Goal: Information Seeking & Learning: Learn about a topic

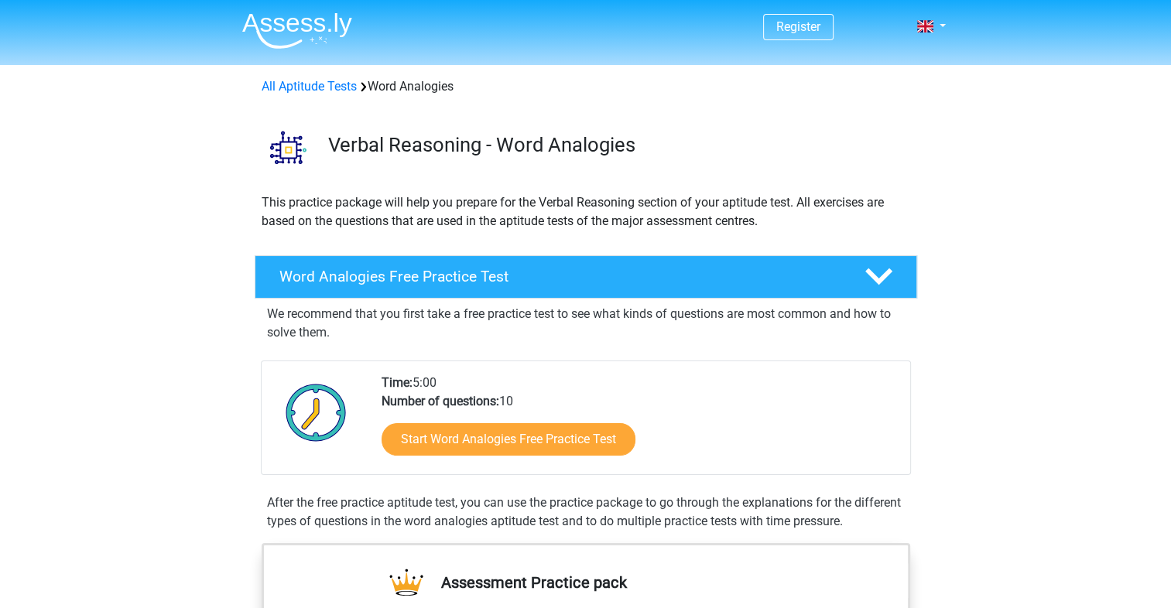
scroll to position [77, 0]
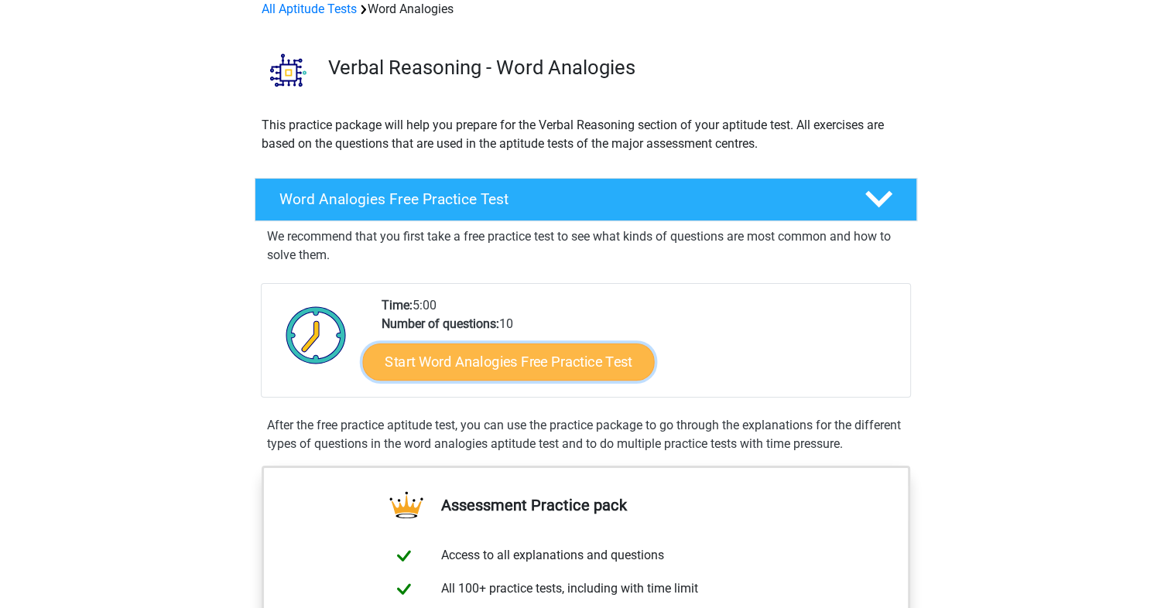
click at [483, 364] on link "Start Word Analogies Free Practice Test" at bounding box center [508, 361] width 292 height 37
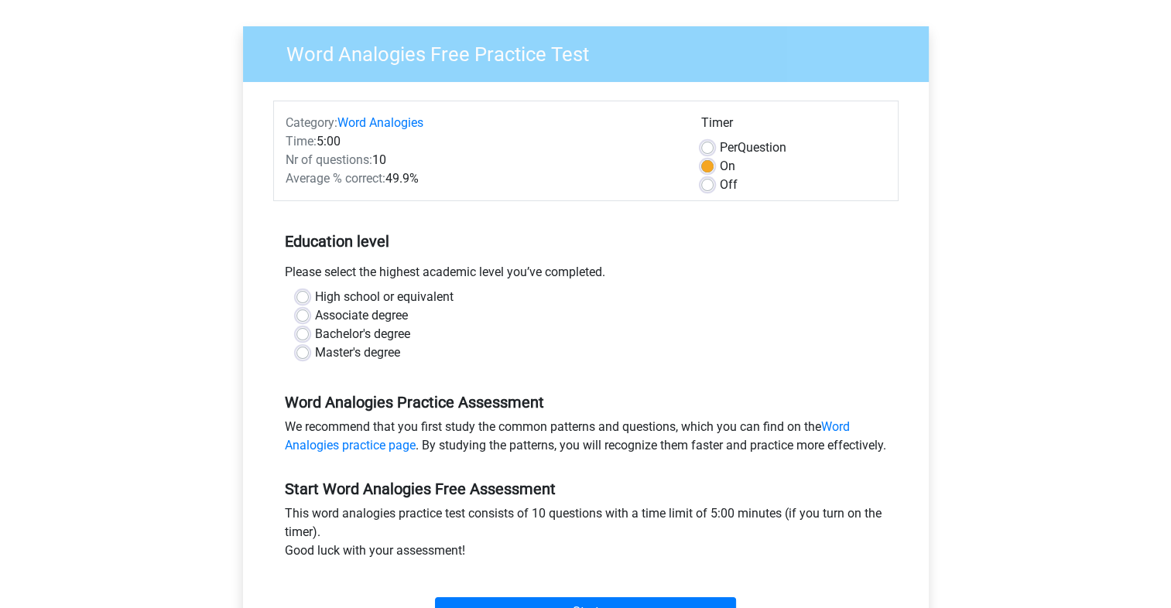
scroll to position [77, 0]
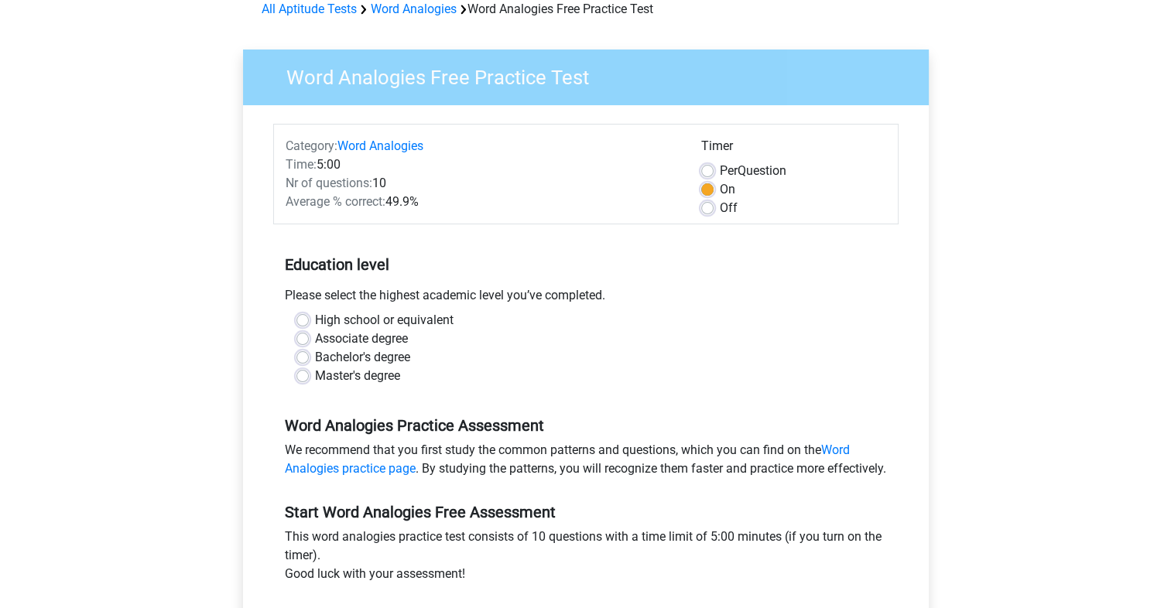
click at [315, 321] on label "High school or equivalent" at bounding box center [384, 320] width 139 height 19
click at [303, 321] on input "High school or equivalent" at bounding box center [302, 318] width 12 height 15
radio input "true"
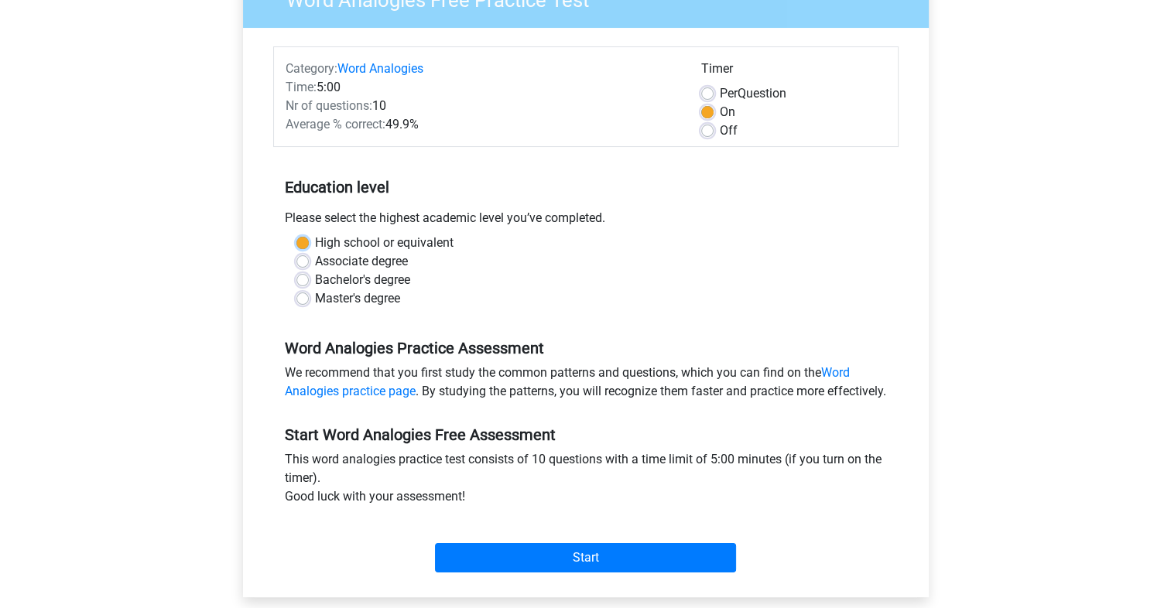
scroll to position [232, 0]
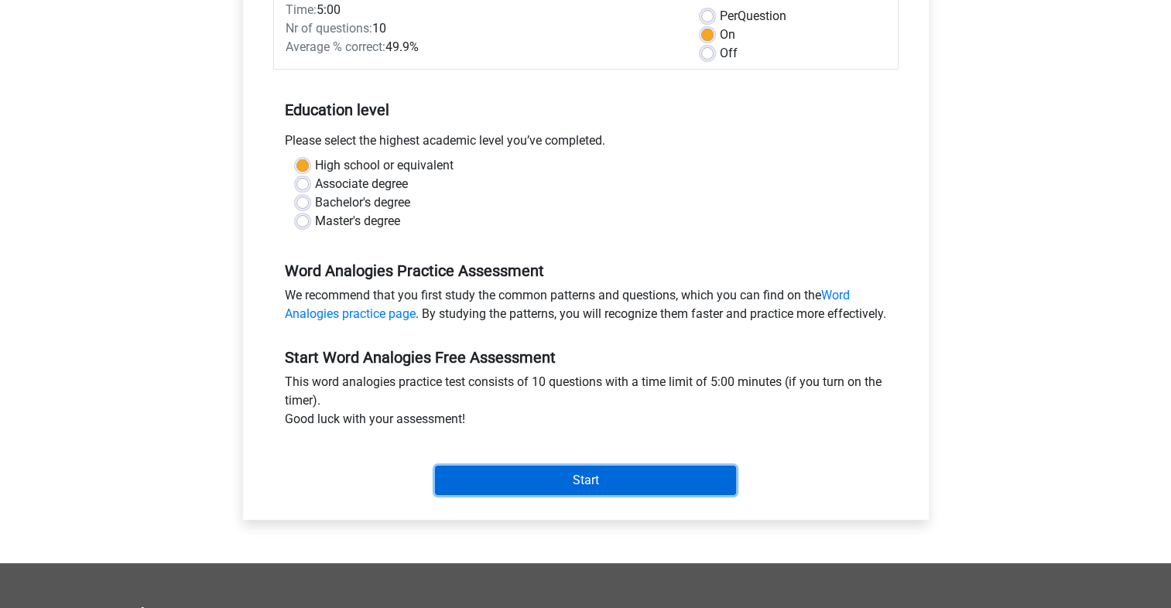
click at [583, 495] on input "Start" at bounding box center [585, 480] width 301 height 29
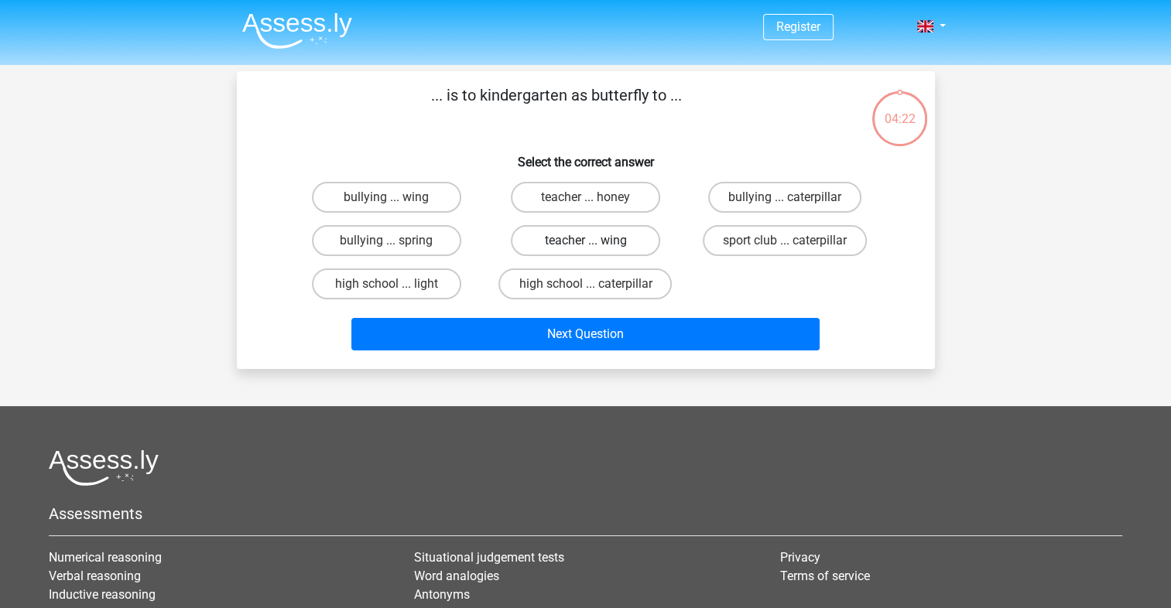
click at [605, 241] on label "teacher ... wing" at bounding box center [585, 240] width 149 height 31
click at [595, 241] on input "teacher ... wing" at bounding box center [590, 246] width 10 height 10
radio input "true"
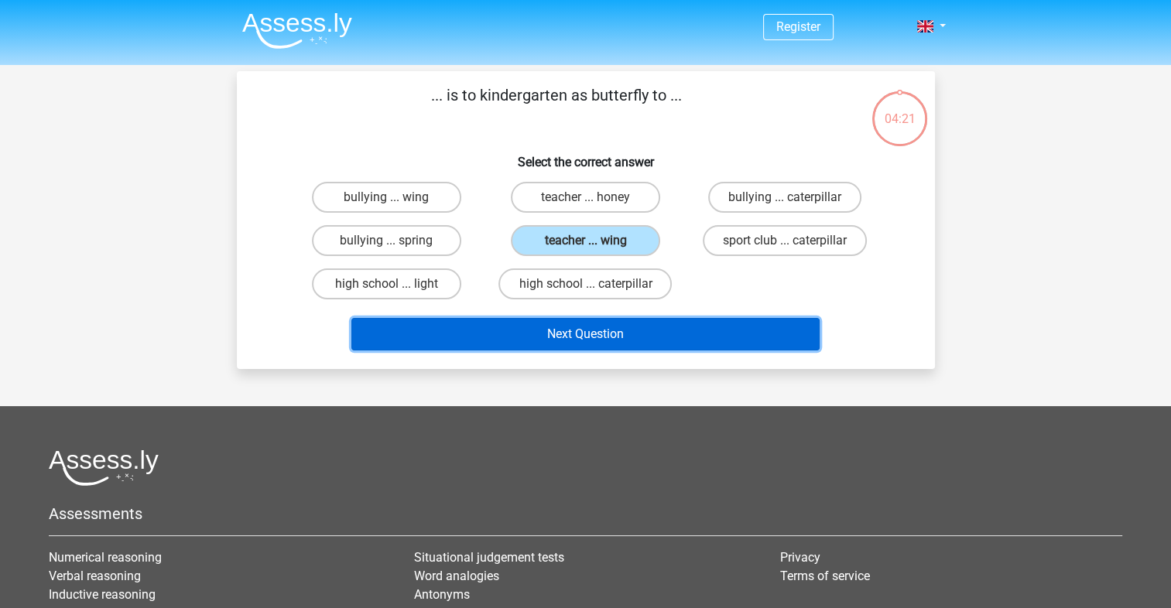
click at [605, 329] on button "Next Question" at bounding box center [585, 334] width 468 height 33
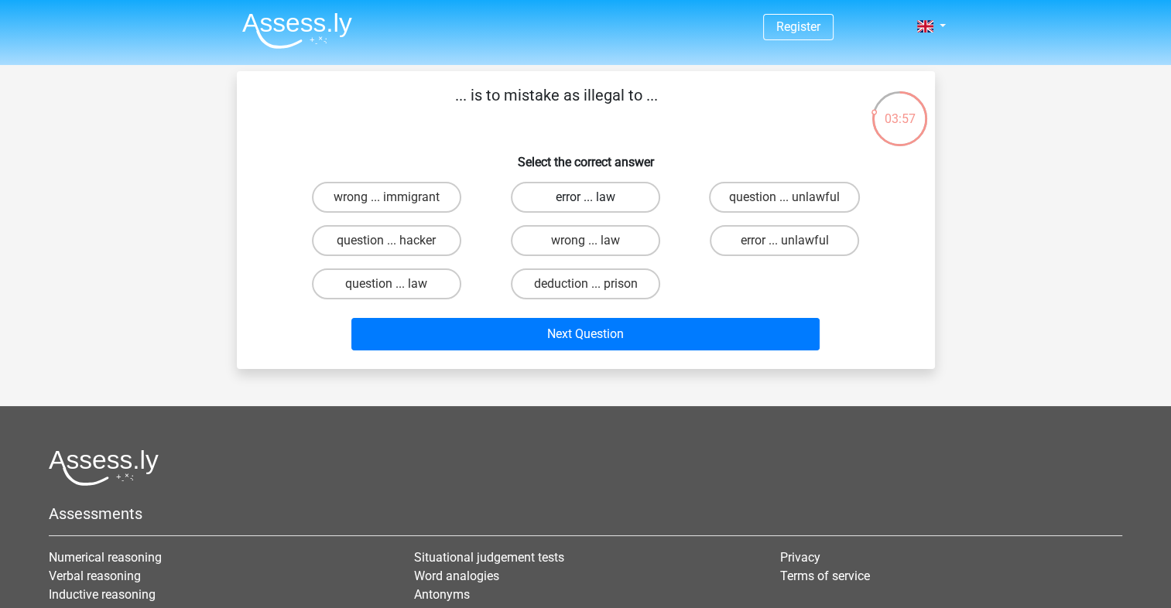
click at [602, 197] on label "error ... law" at bounding box center [585, 197] width 149 height 31
click at [595, 197] on input "error ... law" at bounding box center [590, 202] width 10 height 10
radio input "true"
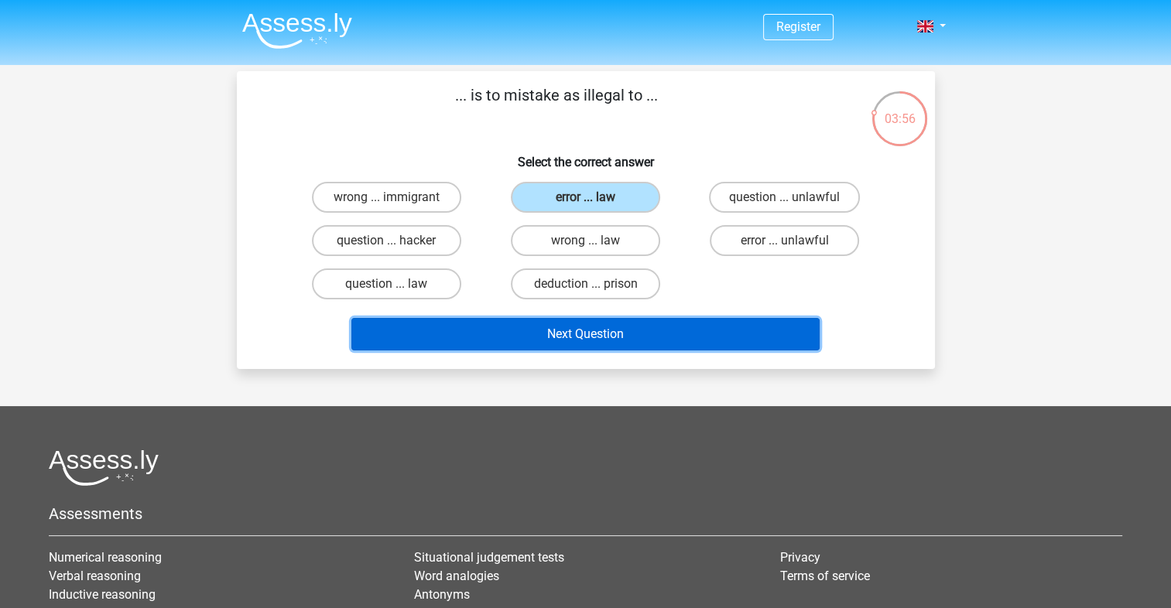
click at [607, 331] on button "Next Question" at bounding box center [585, 334] width 468 height 33
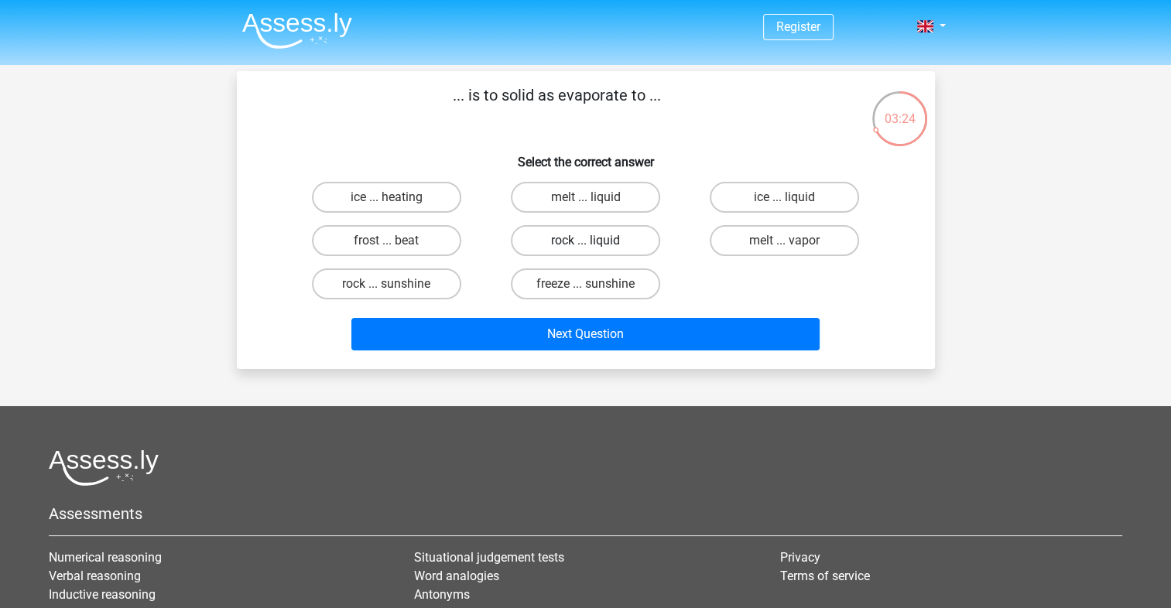
click at [610, 242] on label "rock ... liquid" at bounding box center [585, 240] width 149 height 31
click at [595, 242] on input "rock ... liquid" at bounding box center [590, 246] width 10 height 10
radio input "true"
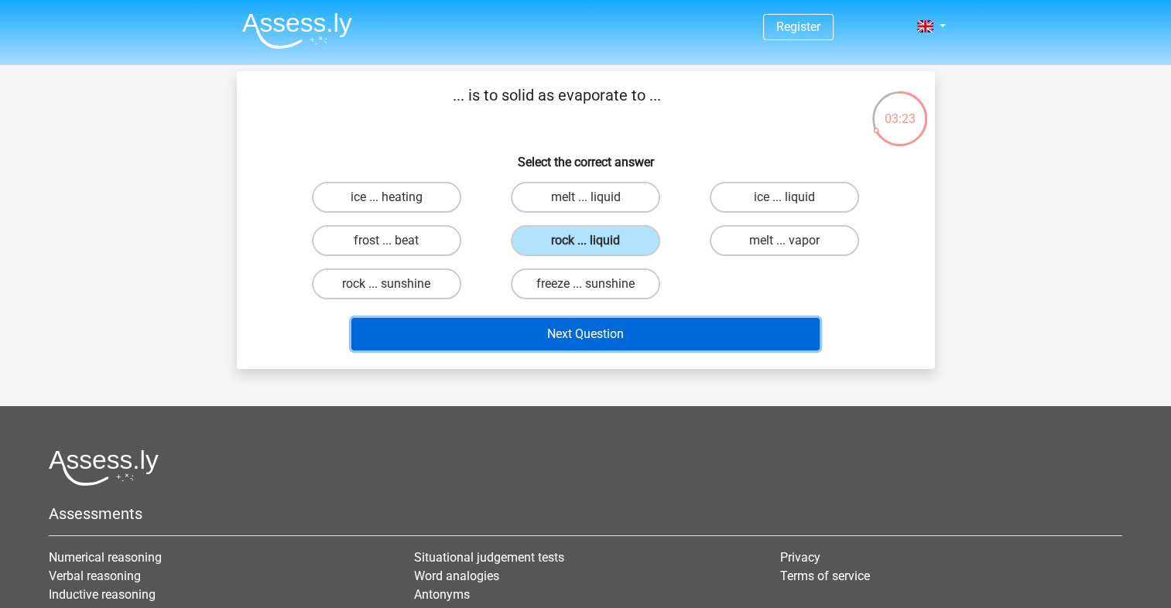
click at [616, 325] on button "Next Question" at bounding box center [585, 334] width 468 height 33
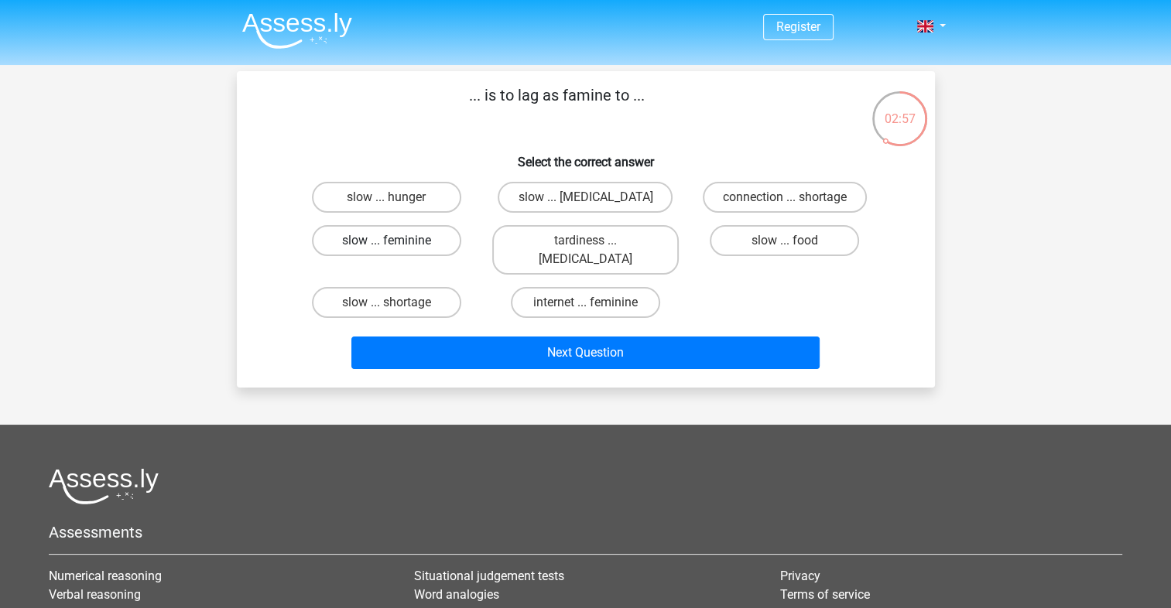
click at [429, 249] on label "slow ... feminine" at bounding box center [386, 240] width 149 height 31
click at [396, 249] on input "slow ... feminine" at bounding box center [391, 246] width 10 height 10
radio input "true"
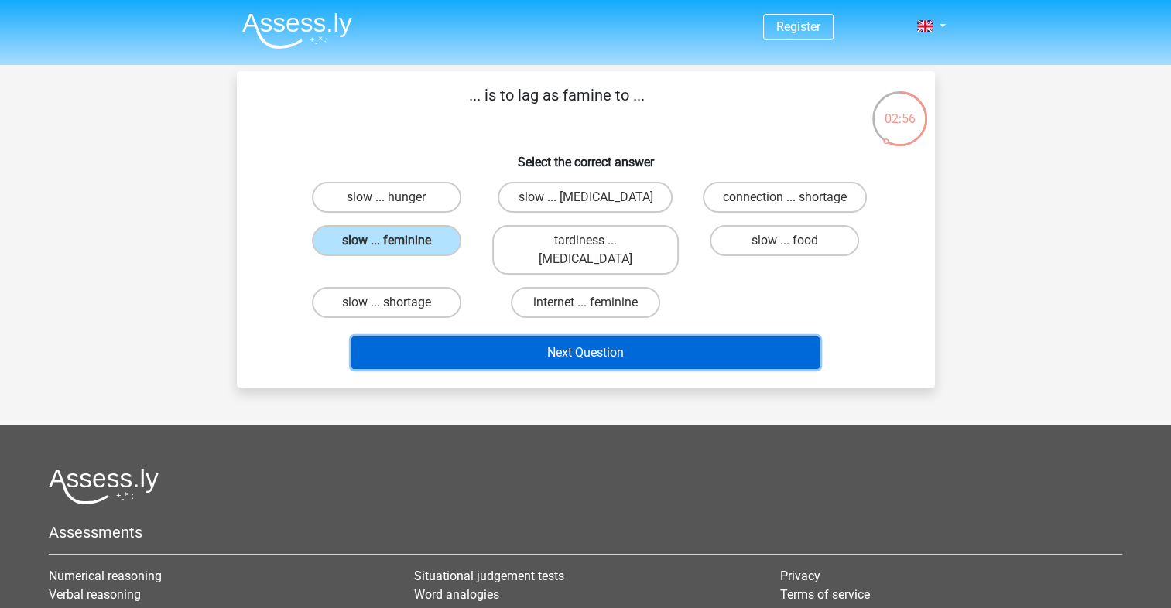
click at [536, 337] on button "Next Question" at bounding box center [585, 353] width 468 height 33
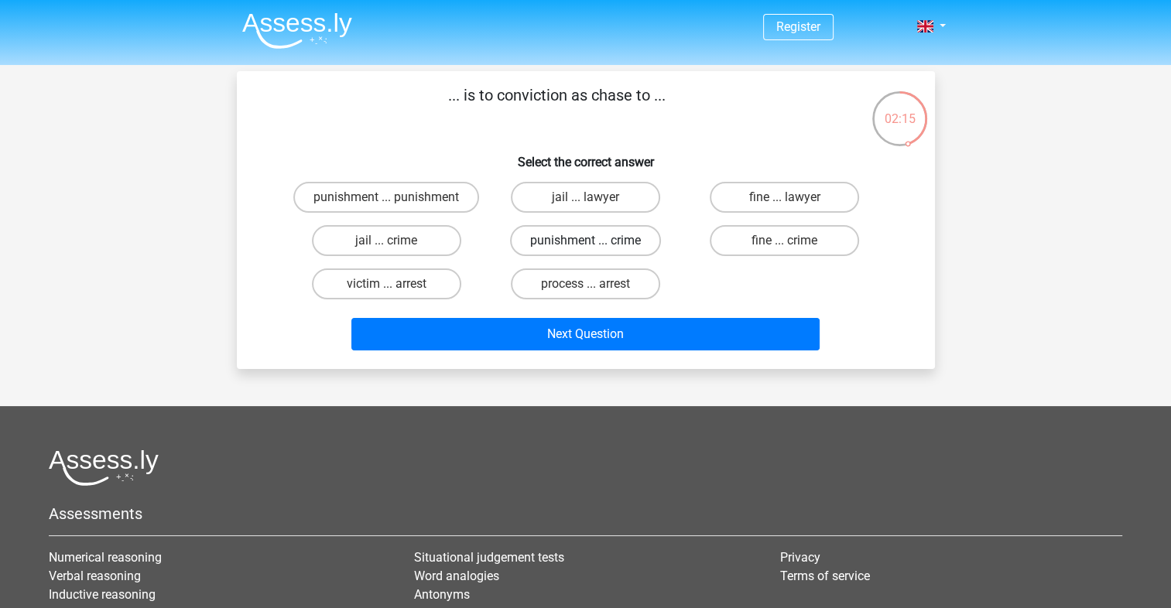
click at [610, 248] on label "punishment ... crime" at bounding box center [585, 240] width 151 height 31
click at [595, 248] on input "punishment ... crime" at bounding box center [590, 246] width 10 height 10
radio input "true"
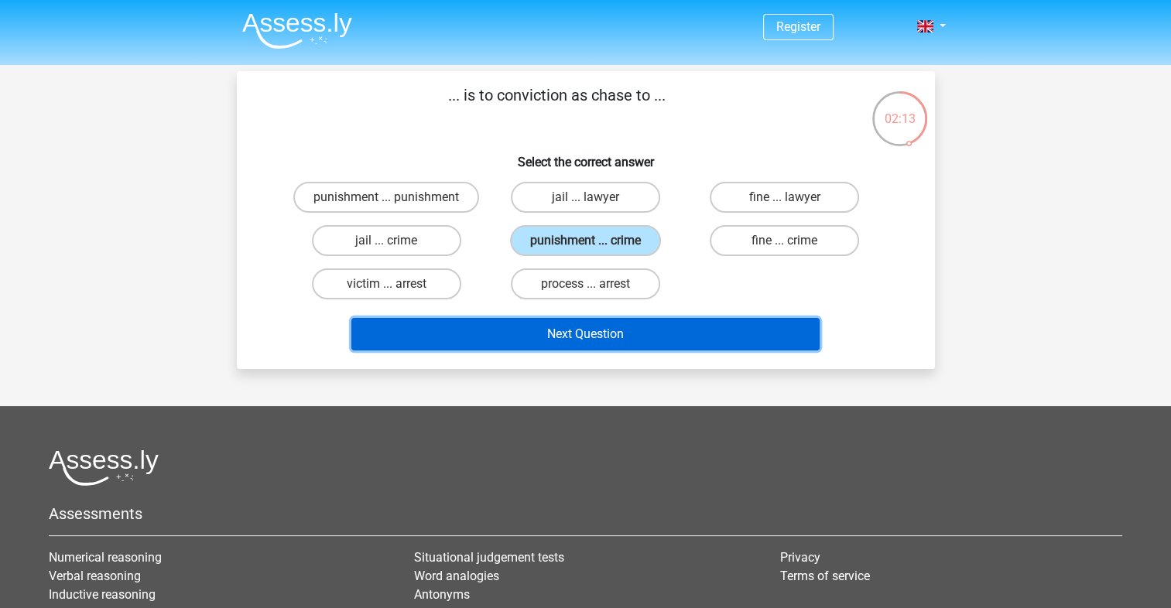
click at [598, 337] on button "Next Question" at bounding box center [585, 334] width 468 height 33
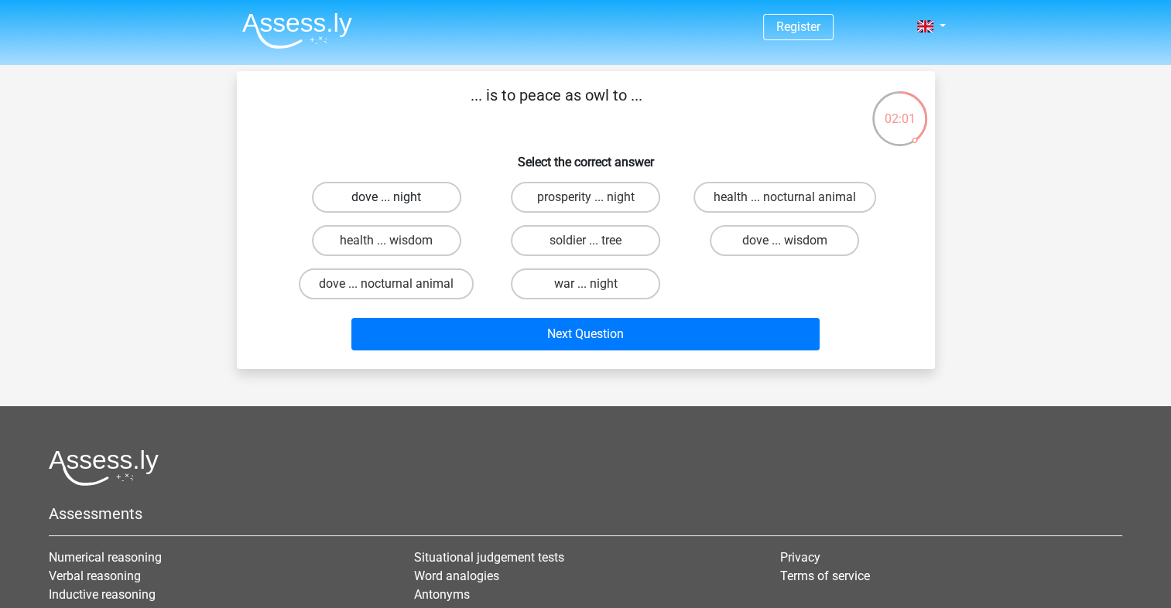
click at [427, 204] on label "dove ... night" at bounding box center [386, 197] width 149 height 31
click at [396, 204] on input "dove ... night" at bounding box center [391, 202] width 10 height 10
radio input "true"
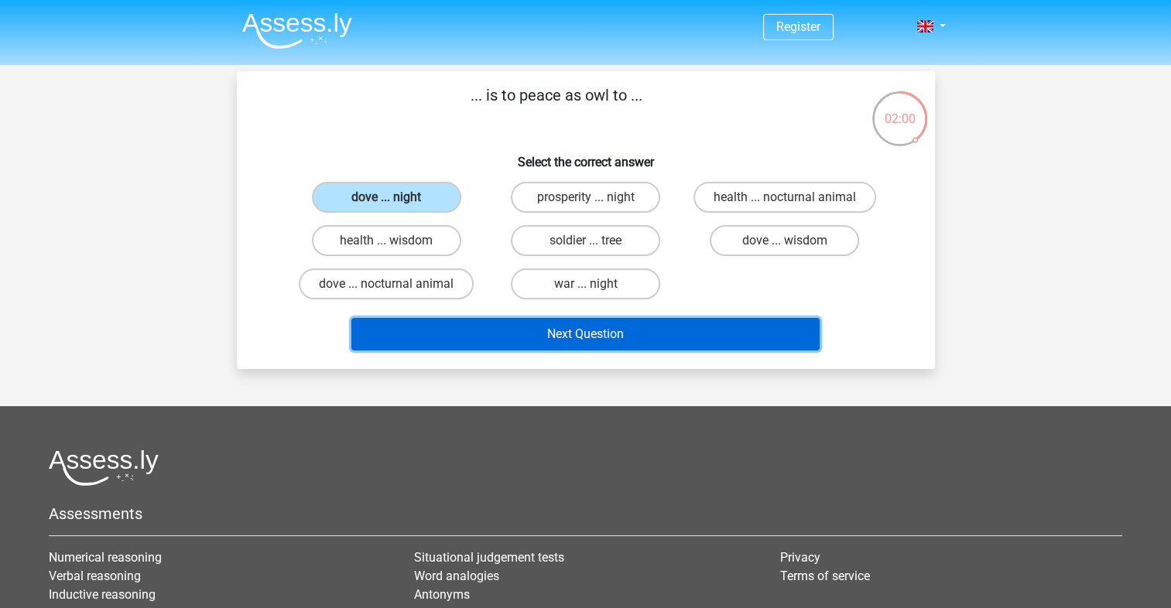
click at [595, 331] on button "Next Question" at bounding box center [585, 334] width 468 height 33
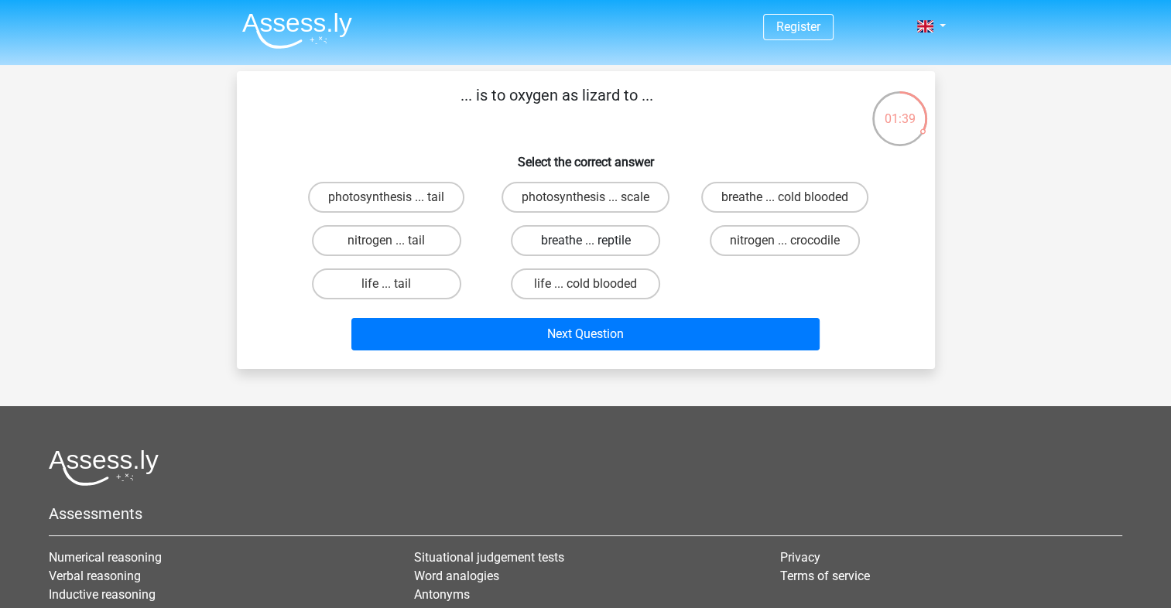
click at [616, 246] on label "breathe ... reptile" at bounding box center [585, 240] width 149 height 31
click at [595, 246] on input "breathe ... reptile" at bounding box center [590, 246] width 10 height 10
radio input "true"
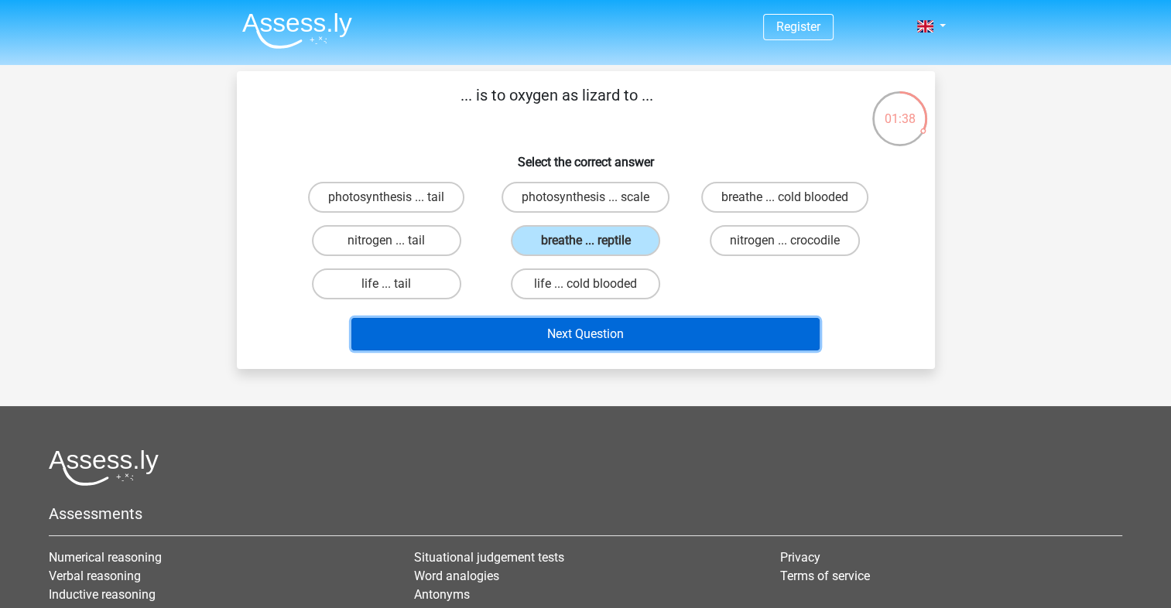
click at [645, 338] on button "Next Question" at bounding box center [585, 334] width 468 height 33
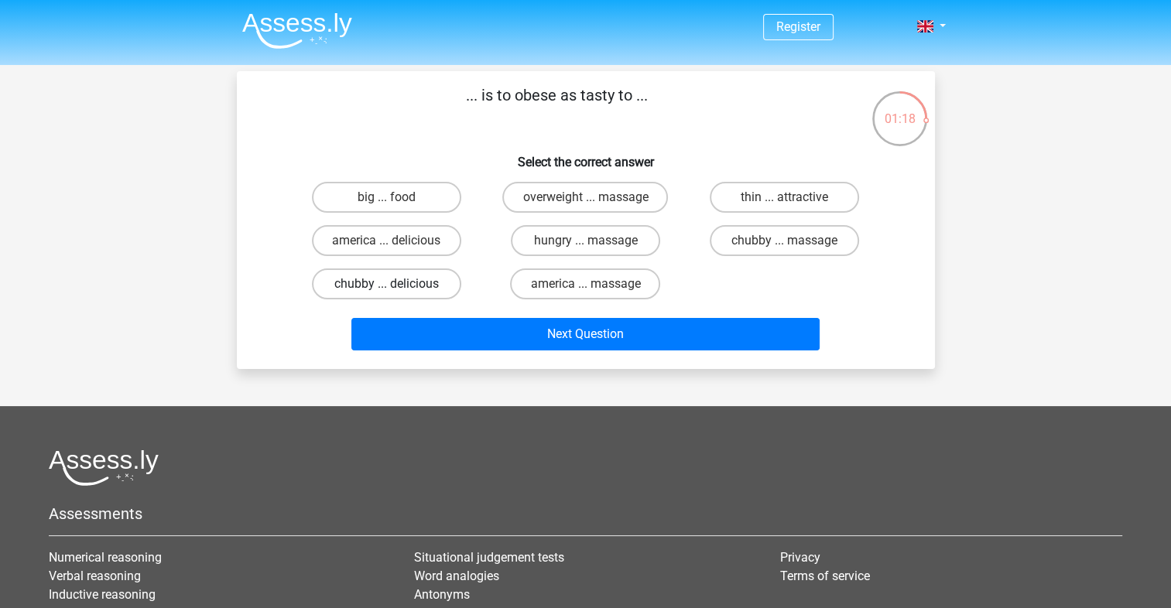
click at [409, 283] on label "chubby ... delicious" at bounding box center [386, 284] width 149 height 31
click at [396, 284] on input "chubby ... delicious" at bounding box center [391, 289] width 10 height 10
radio input "true"
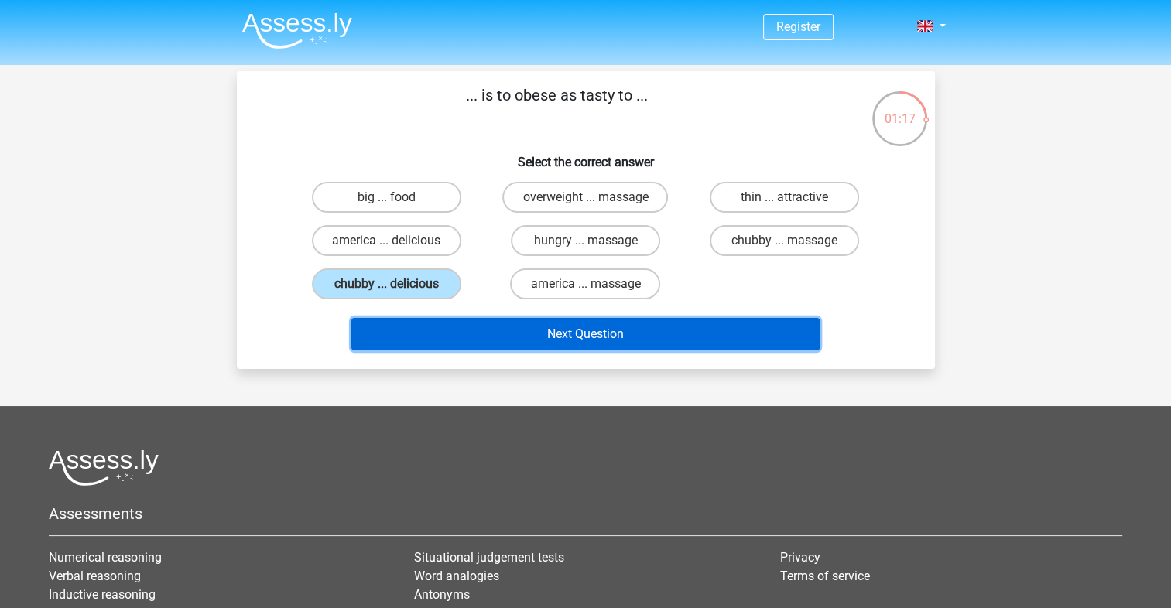
click at [579, 330] on button "Next Question" at bounding box center [585, 334] width 468 height 33
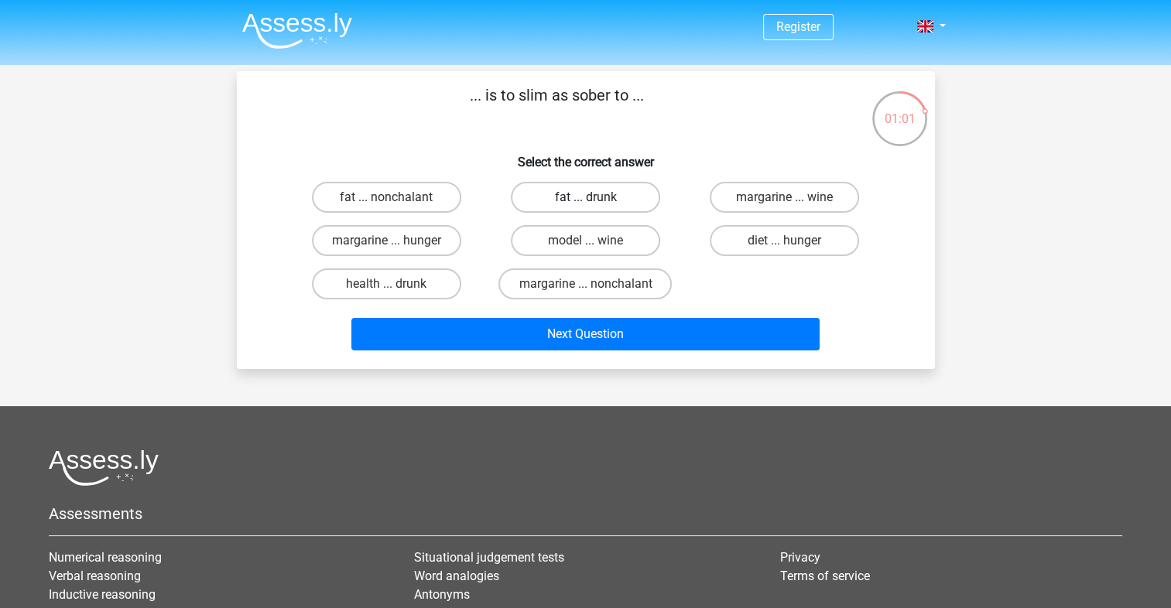
click at [596, 205] on label "fat ... drunk" at bounding box center [585, 197] width 149 height 31
click at [595, 205] on input "fat ... drunk" at bounding box center [590, 202] width 10 height 10
radio input "true"
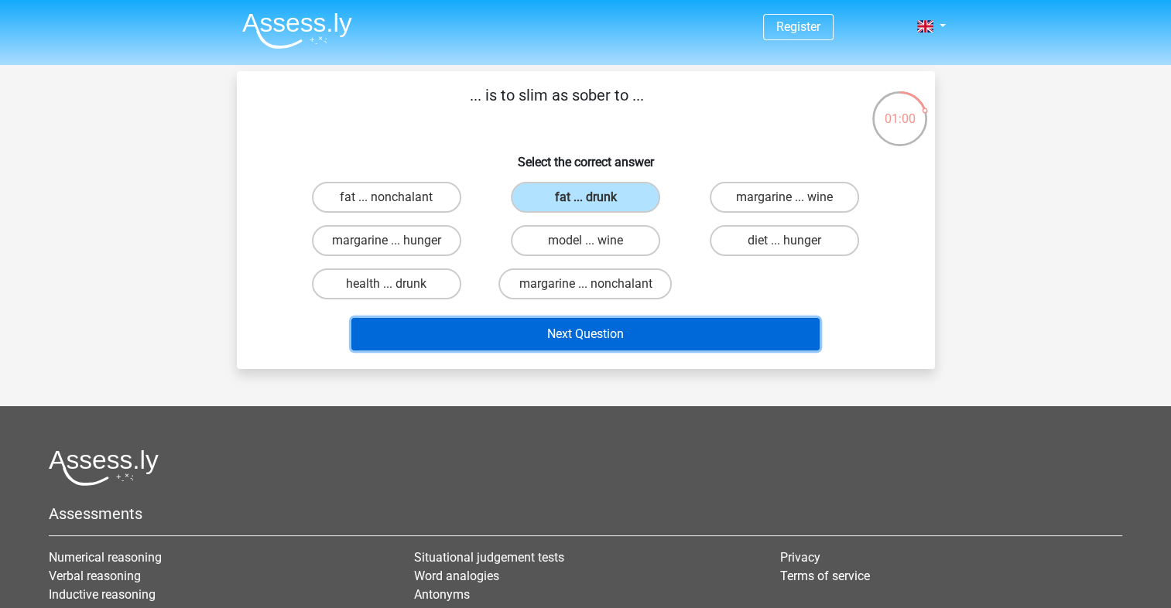
click at [594, 333] on button "Next Question" at bounding box center [585, 334] width 468 height 33
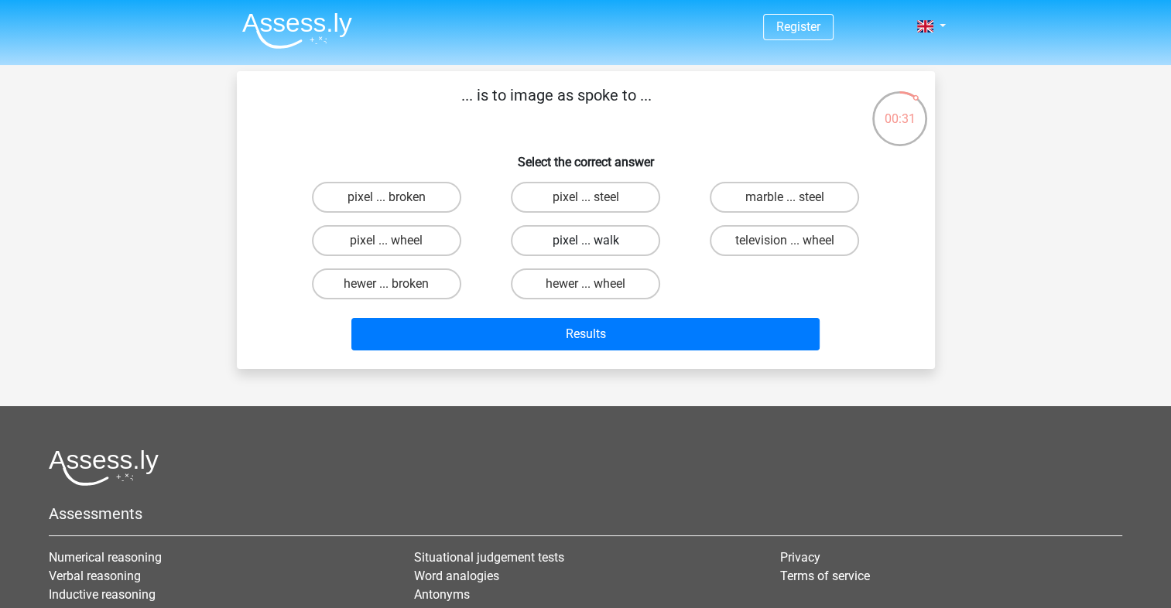
click at [596, 242] on label "pixel ... walk" at bounding box center [585, 240] width 149 height 31
click at [595, 242] on input "pixel ... walk" at bounding box center [590, 246] width 10 height 10
radio input "true"
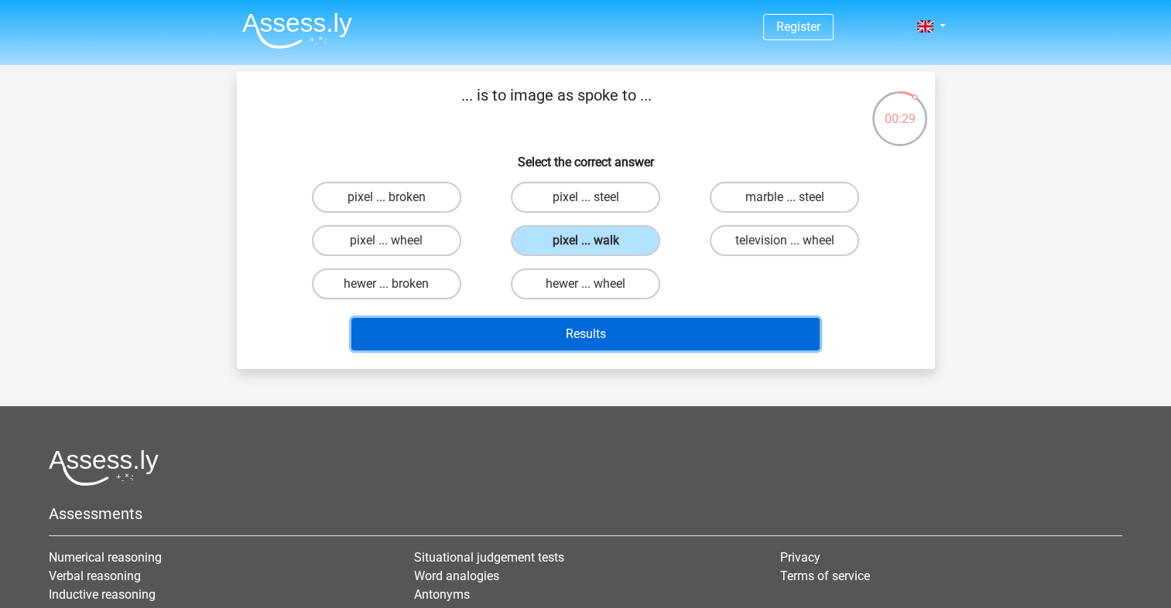
click at [583, 328] on button "Results" at bounding box center [585, 334] width 468 height 33
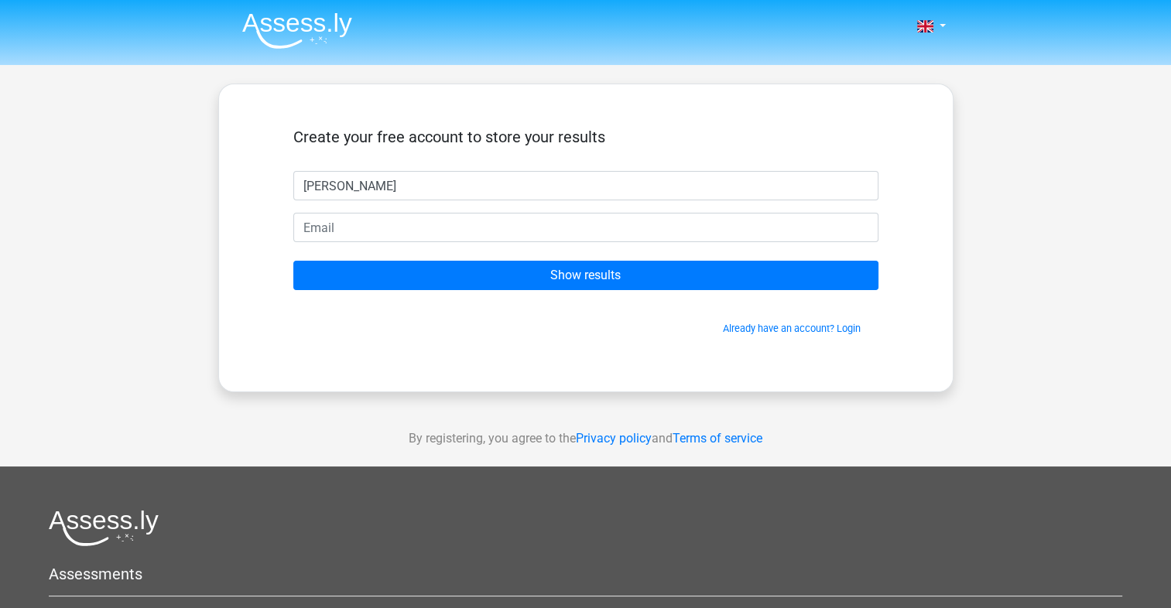
type input "David"
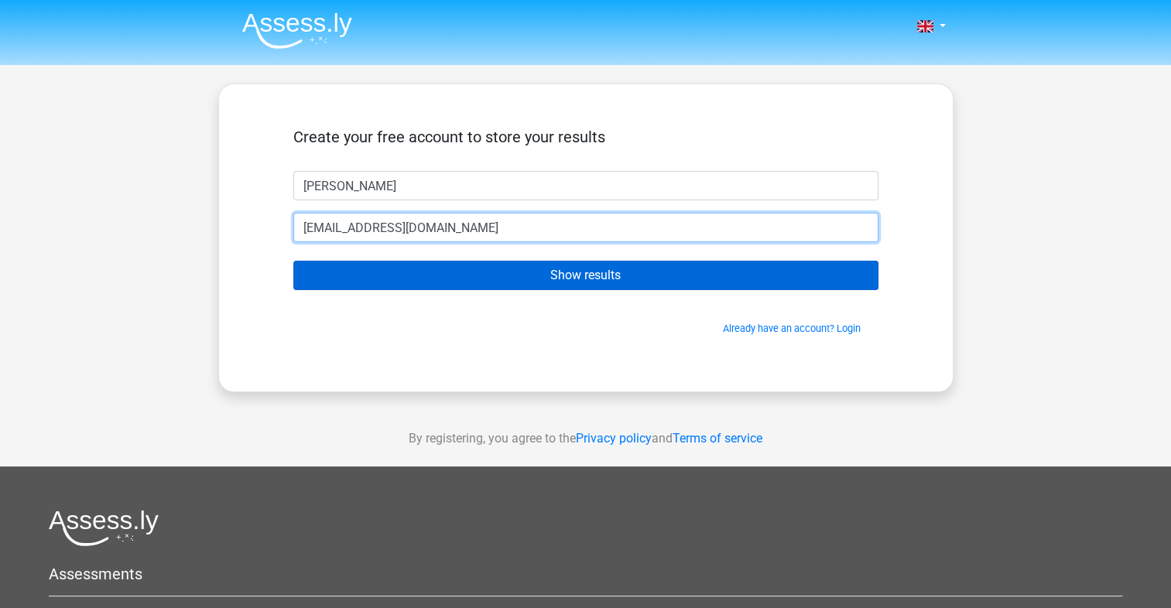
type input "woody9744@hotmail.co.uk"
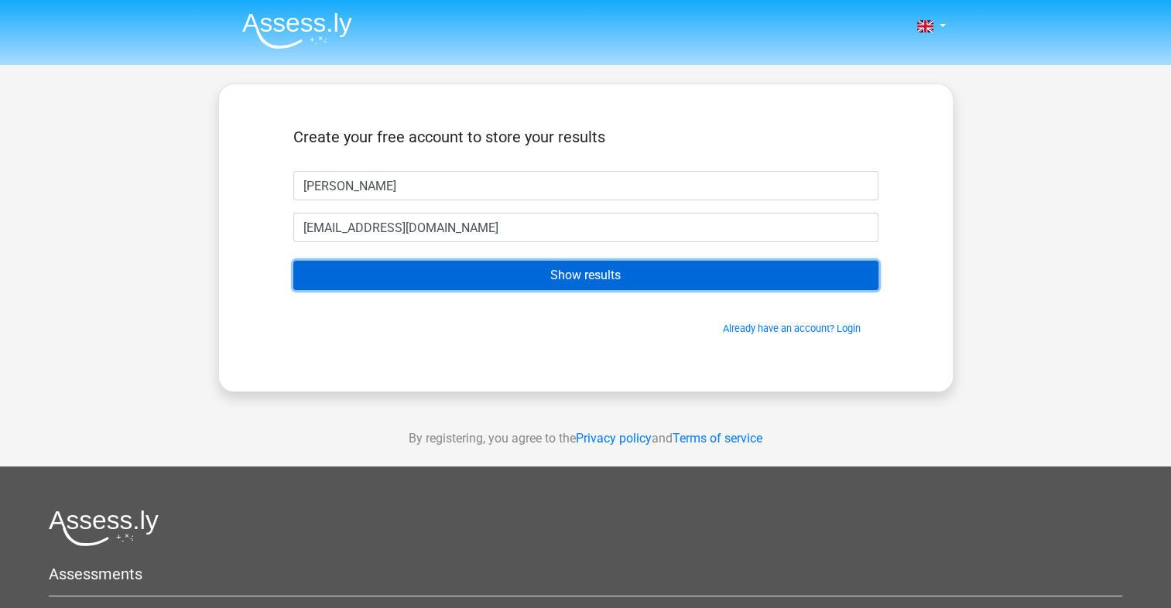
click at [595, 281] on input "Show results" at bounding box center [585, 275] width 585 height 29
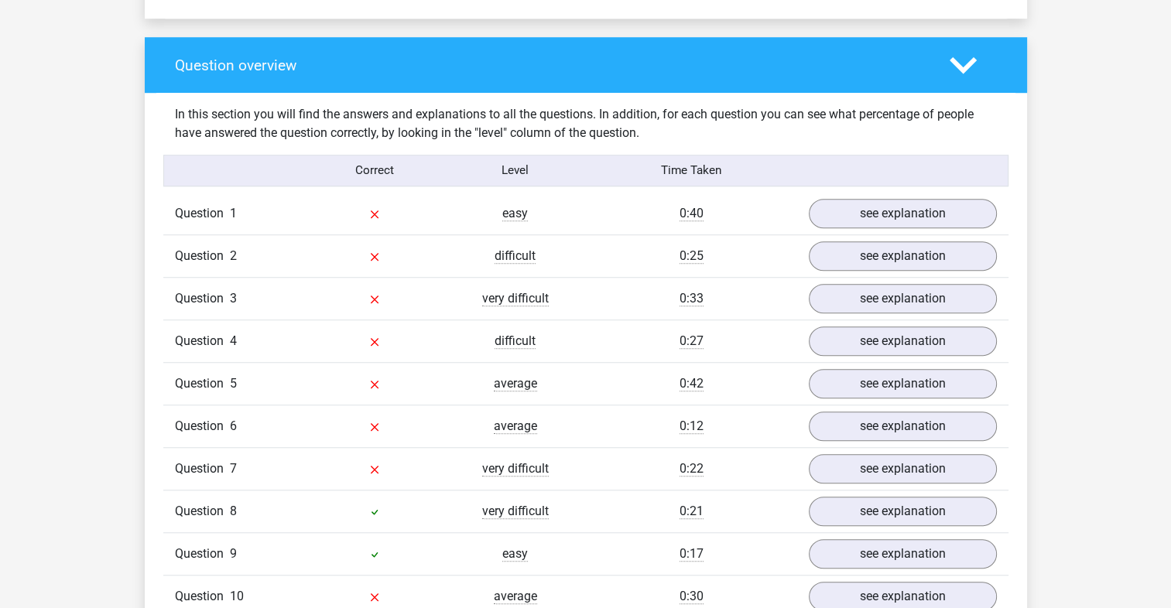
scroll to position [1084, 0]
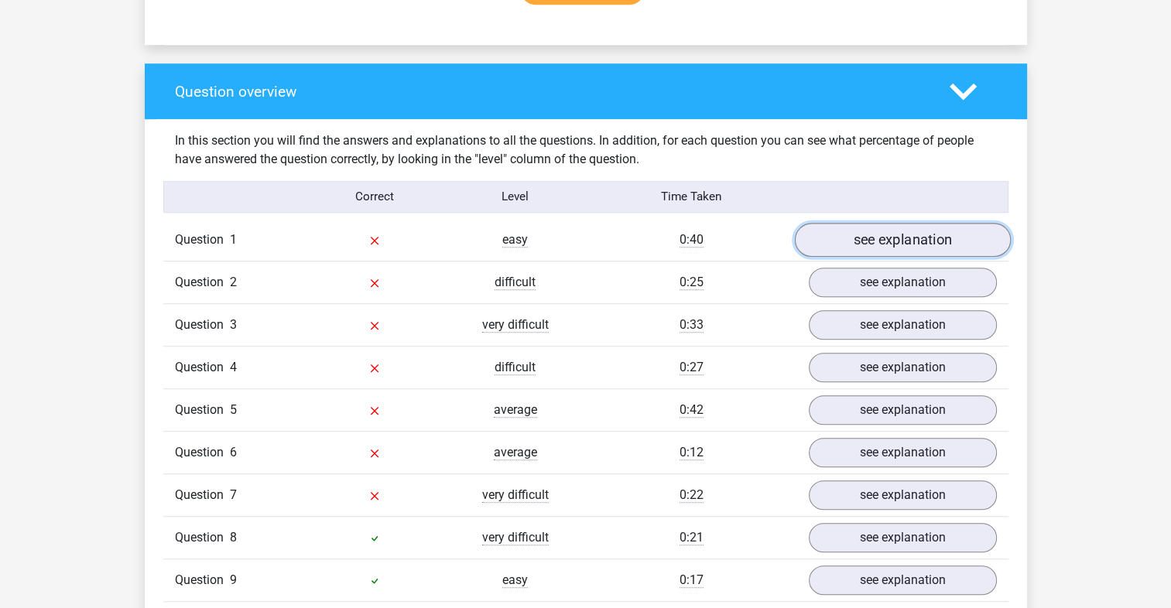
click at [923, 236] on link "see explanation" at bounding box center [902, 240] width 216 height 34
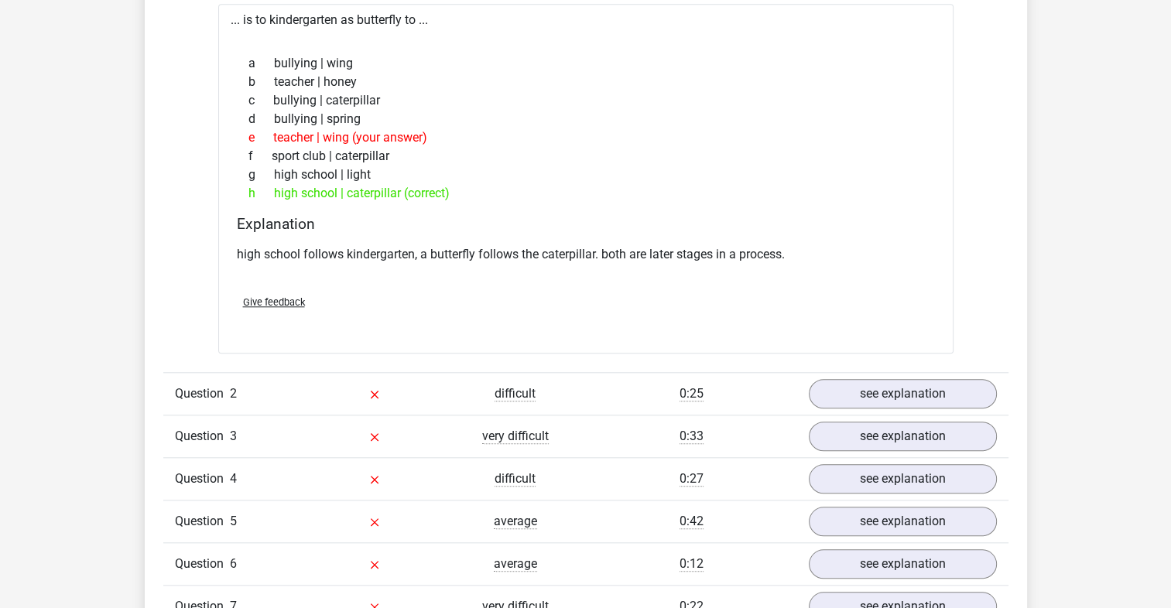
scroll to position [1393, 0]
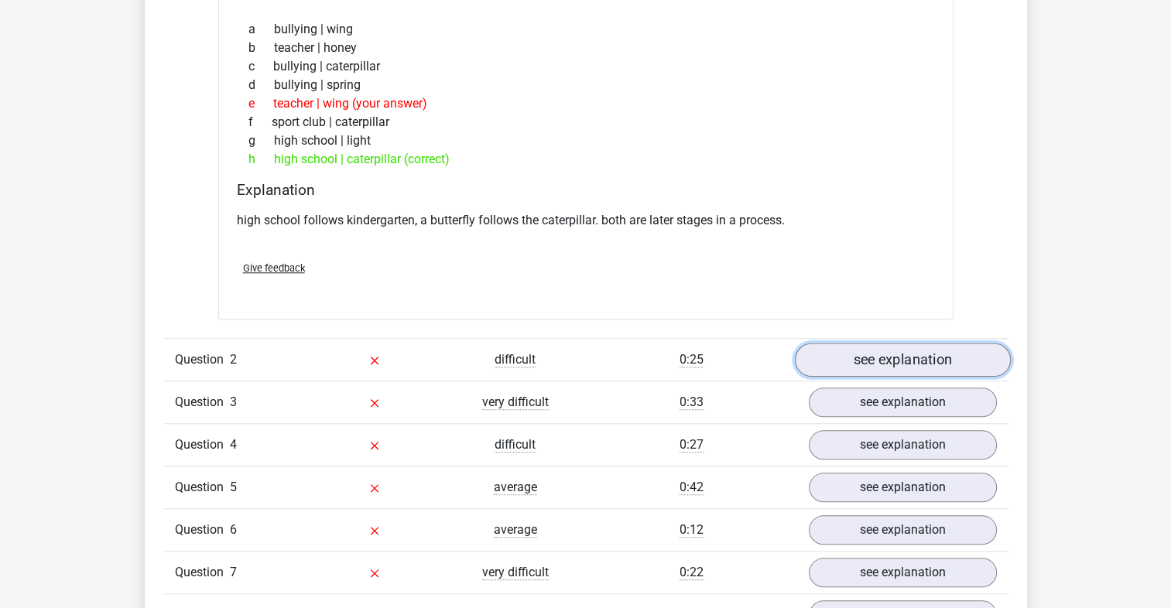
click at [876, 368] on link "see explanation" at bounding box center [902, 360] width 216 height 34
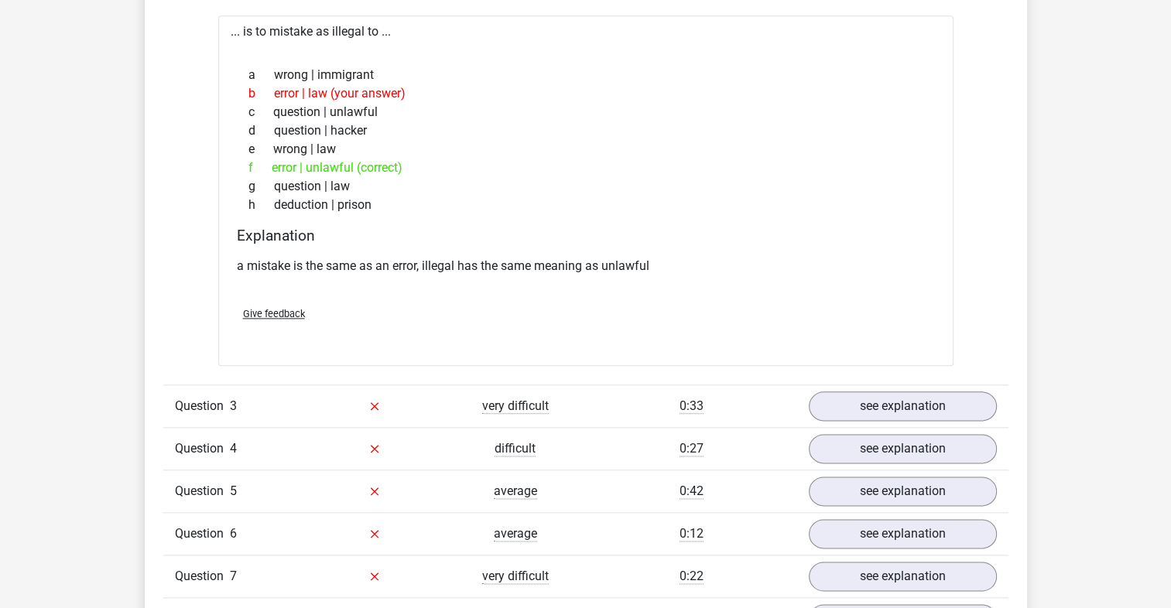
scroll to position [1780, 0]
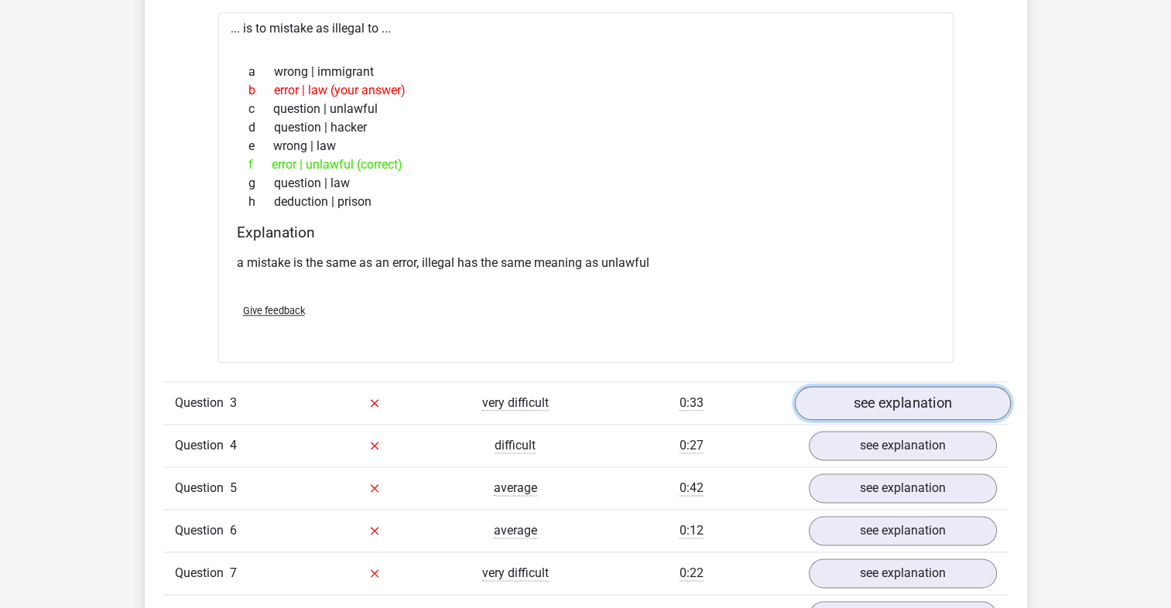
click at [940, 409] on link "see explanation" at bounding box center [902, 403] width 216 height 34
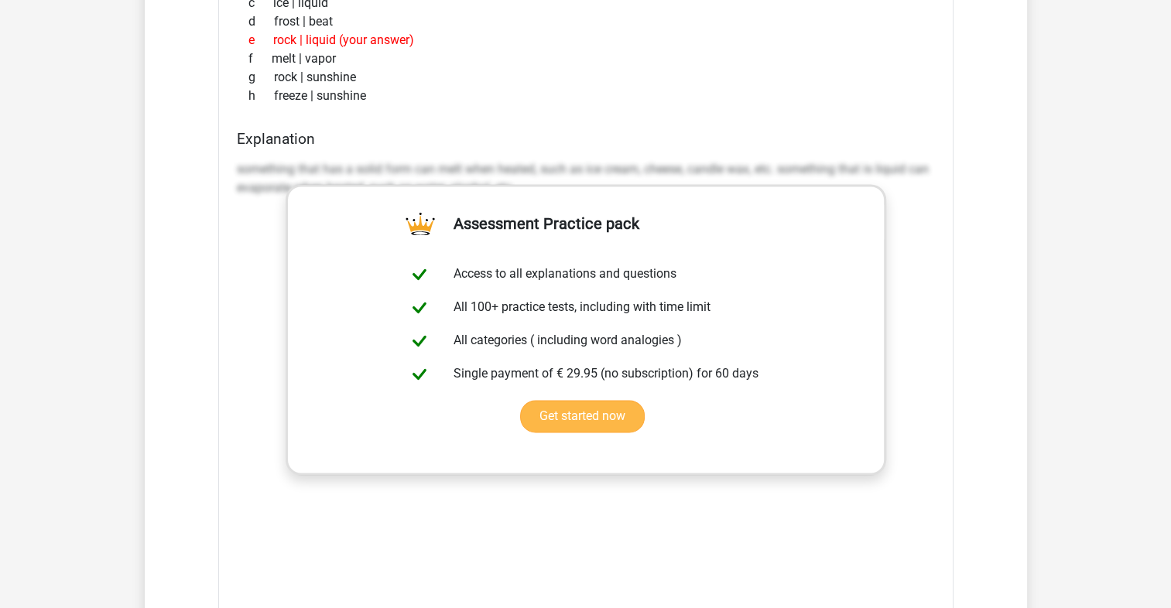
scroll to position [2322, 0]
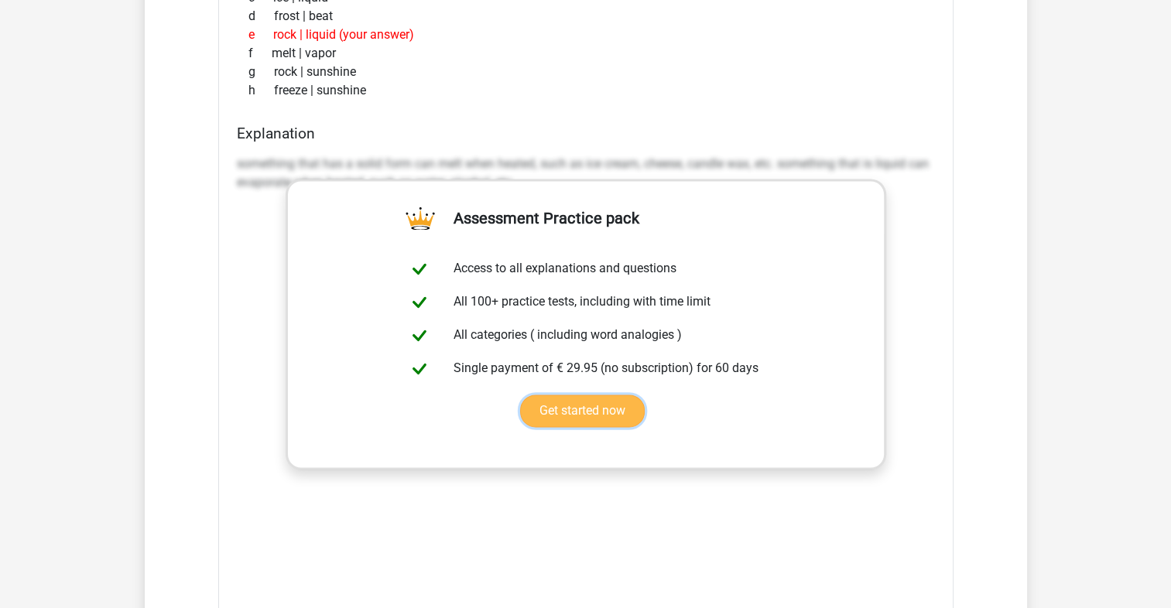
click at [574, 427] on link "Get started now" at bounding box center [582, 411] width 125 height 33
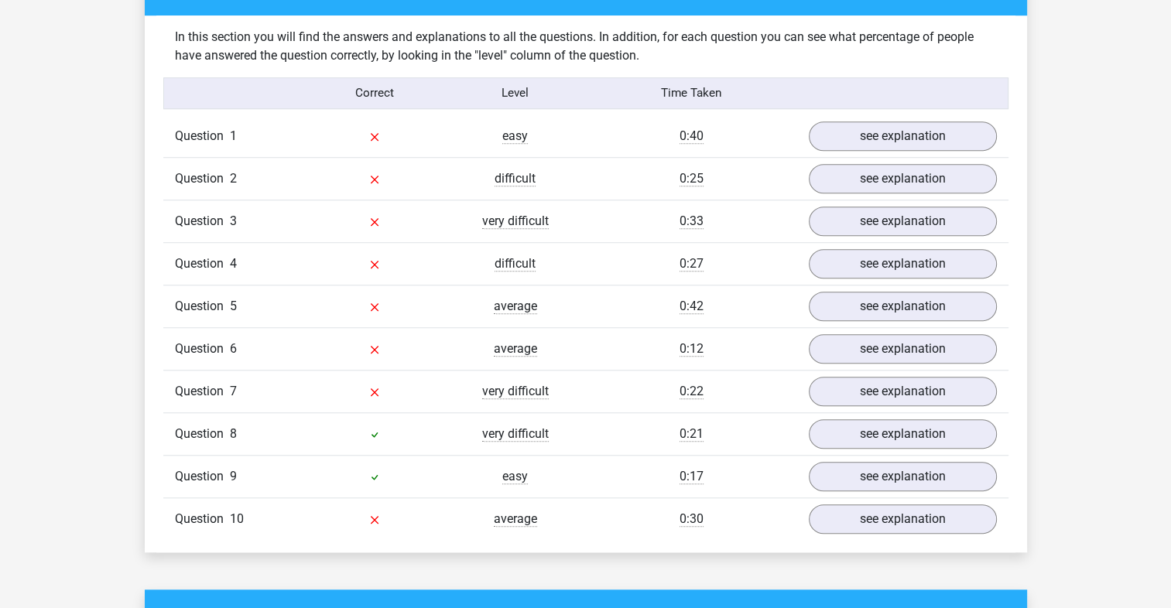
scroll to position [1161, 0]
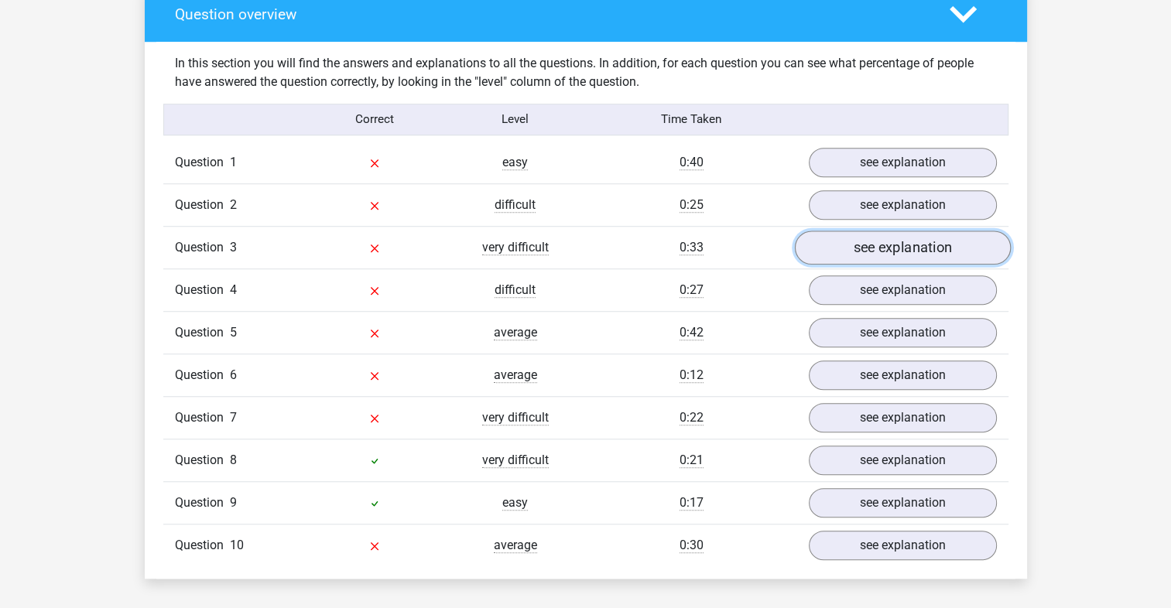
click at [872, 245] on link "see explanation" at bounding box center [902, 248] width 216 height 34
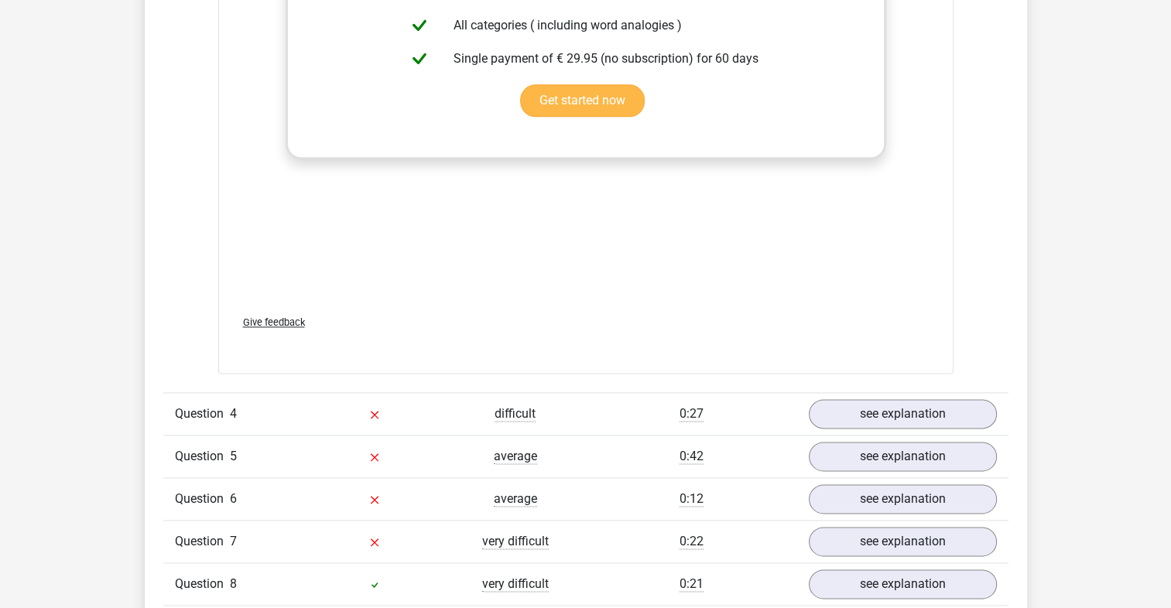
scroll to position [1935, 0]
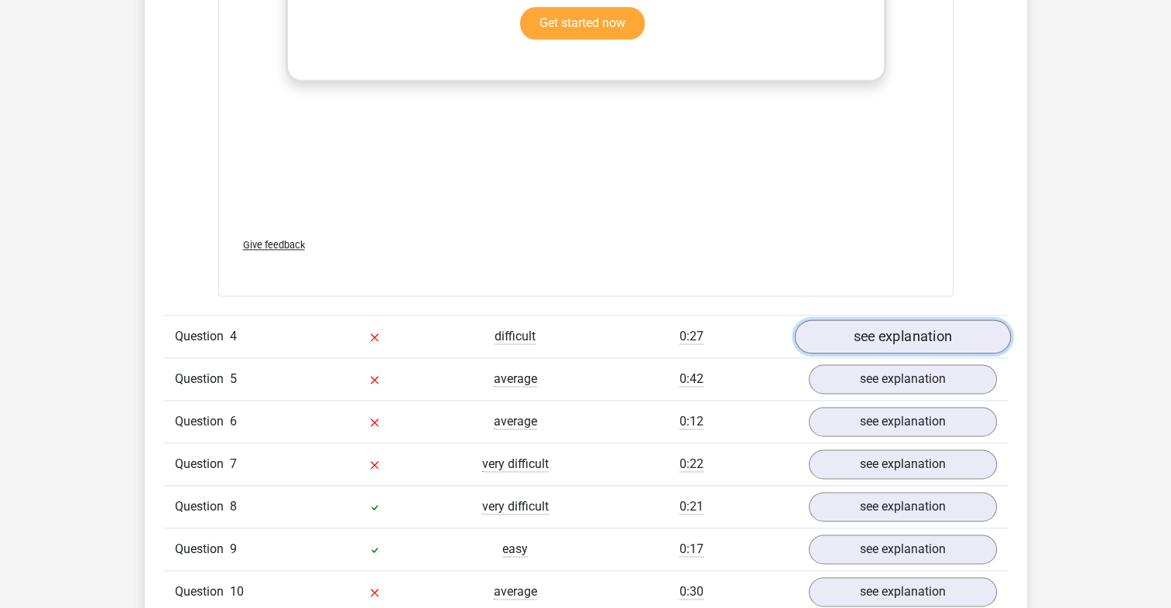
click at [883, 334] on link "see explanation" at bounding box center [902, 337] width 216 height 34
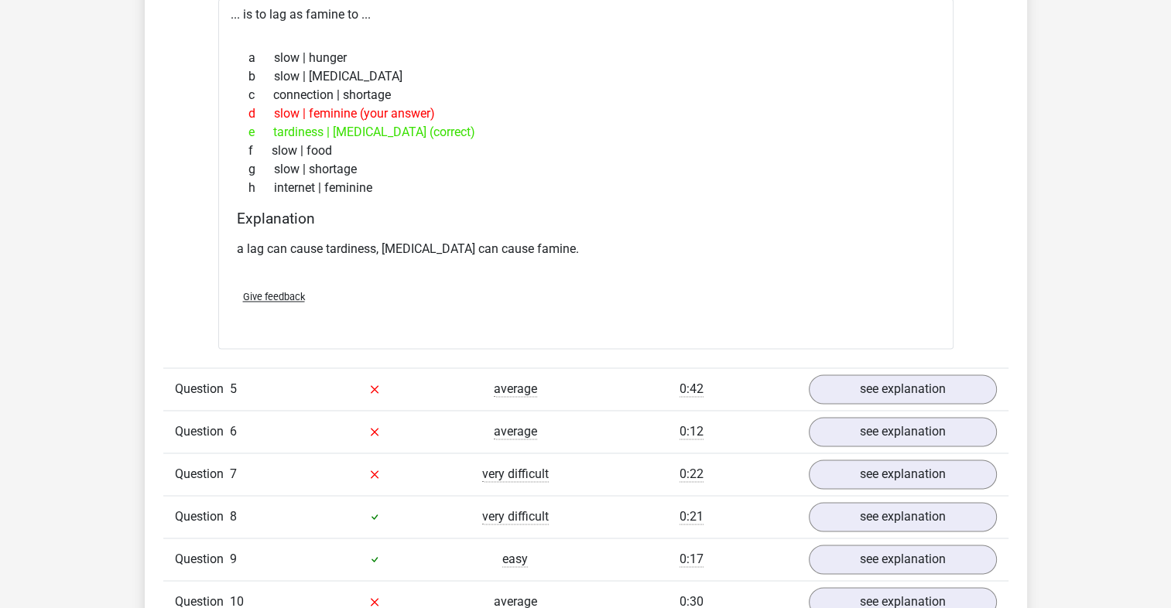
scroll to position [2322, 0]
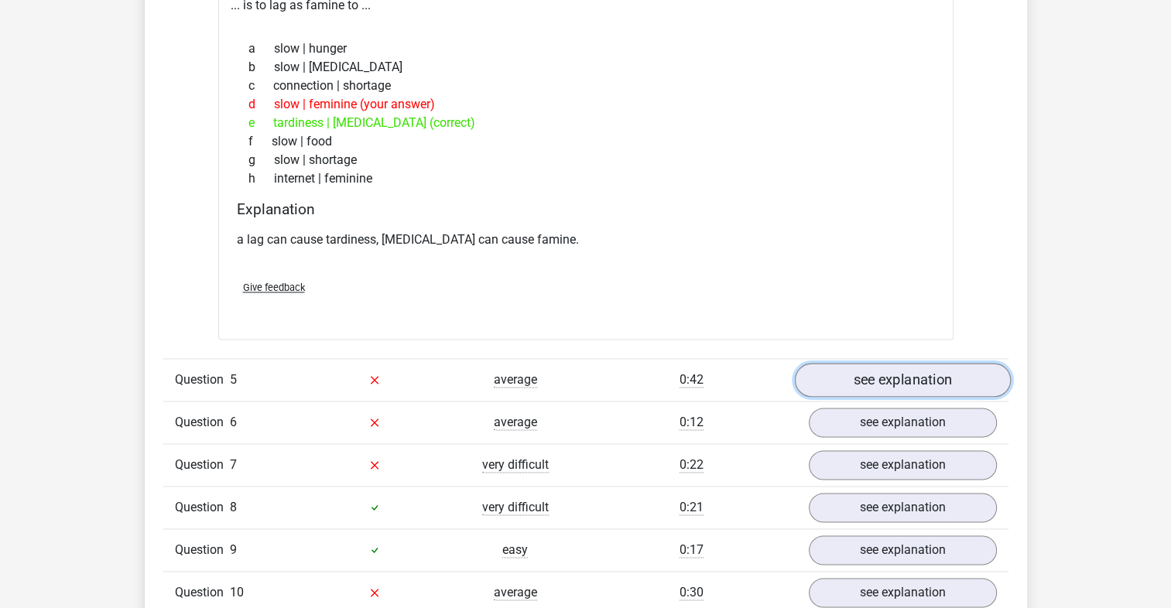
click at [887, 386] on link "see explanation" at bounding box center [902, 380] width 216 height 34
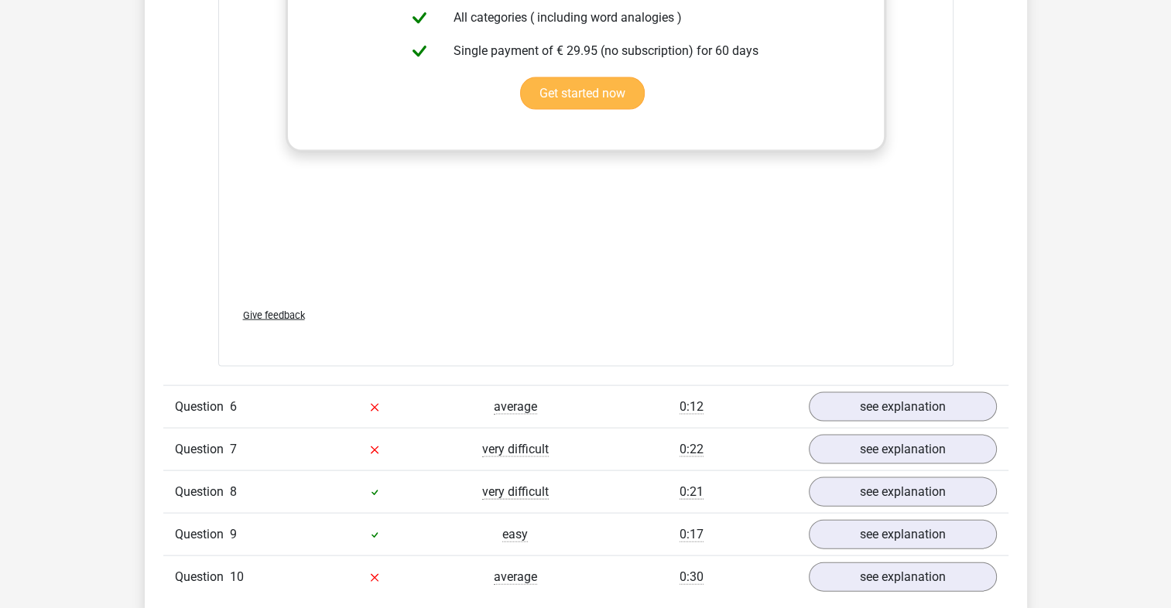
scroll to position [3251, 0]
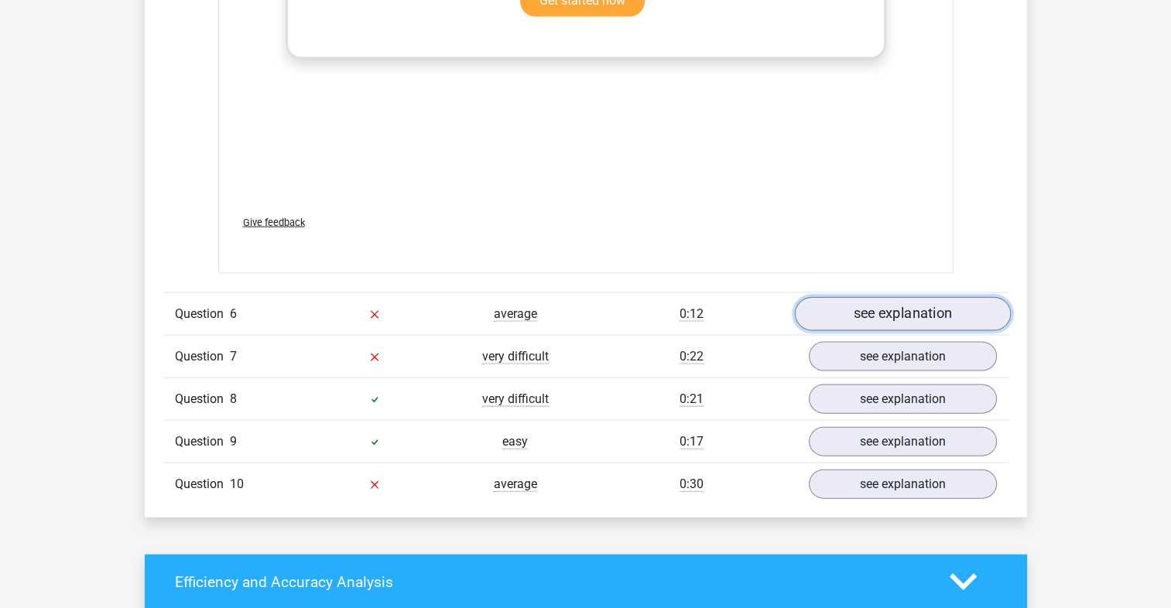
click at [887, 305] on link "see explanation" at bounding box center [902, 314] width 216 height 34
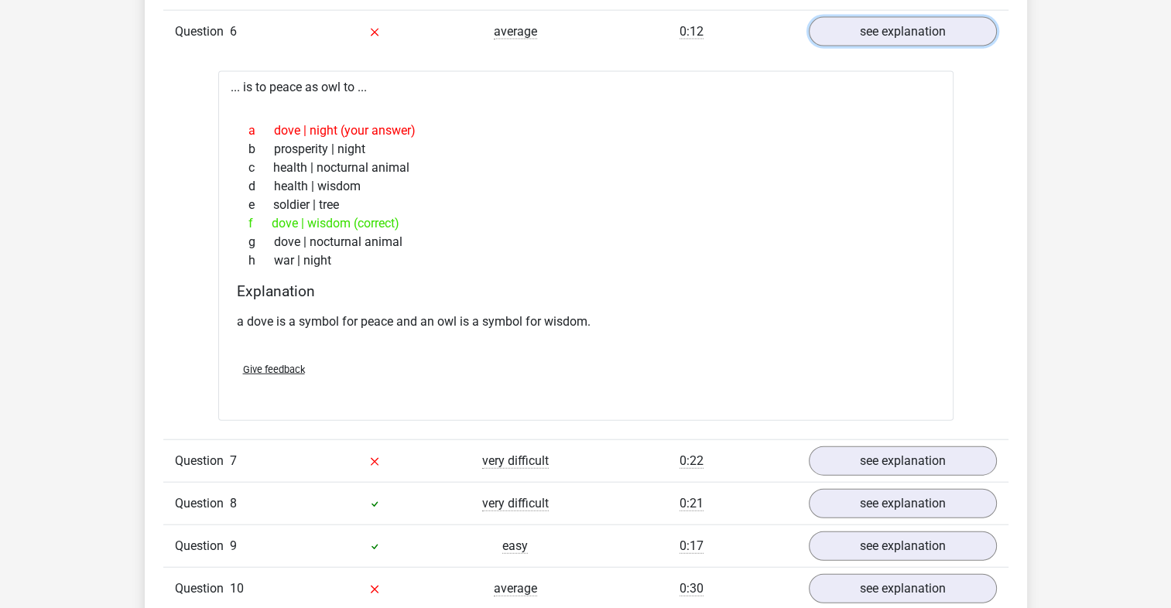
scroll to position [3561, 0]
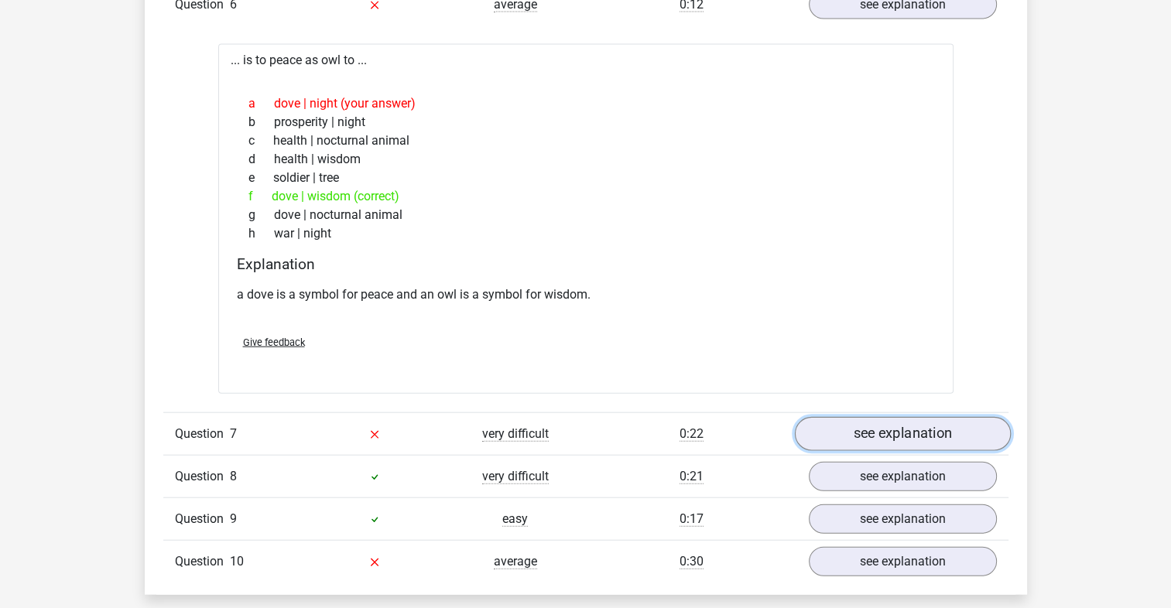
click at [861, 425] on link "see explanation" at bounding box center [902, 434] width 216 height 34
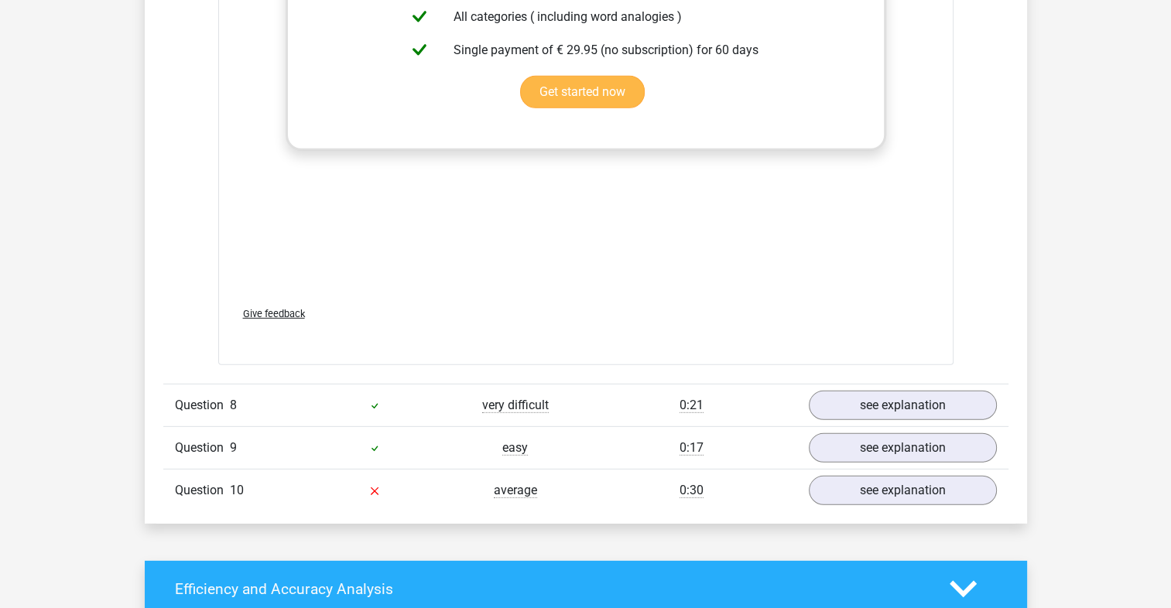
scroll to position [4490, 0]
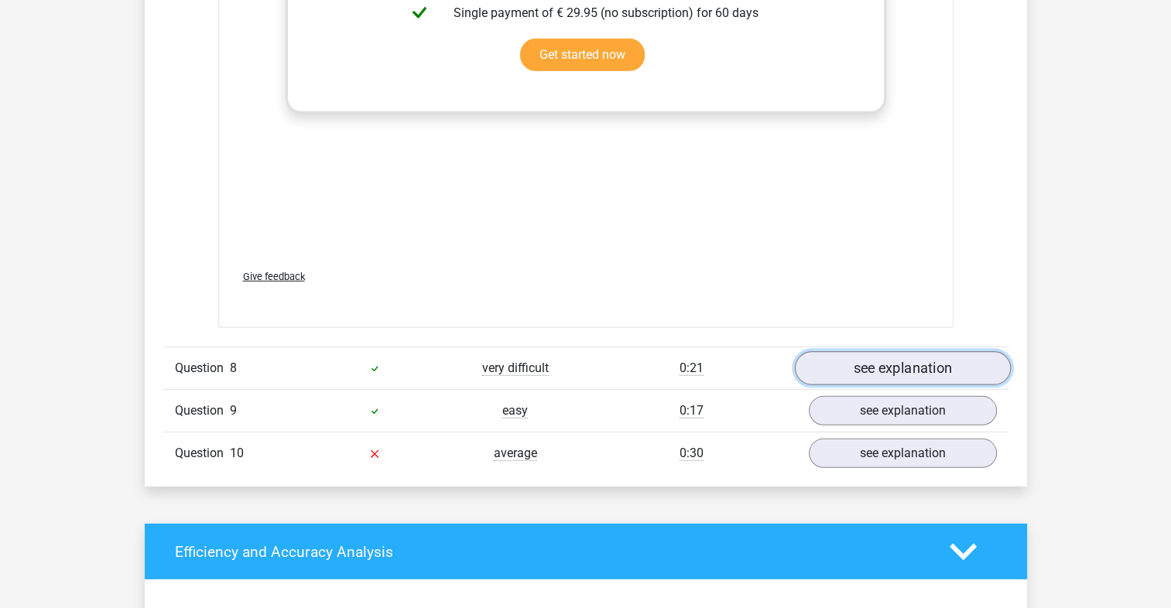
click at [864, 364] on link "see explanation" at bounding box center [902, 368] width 216 height 34
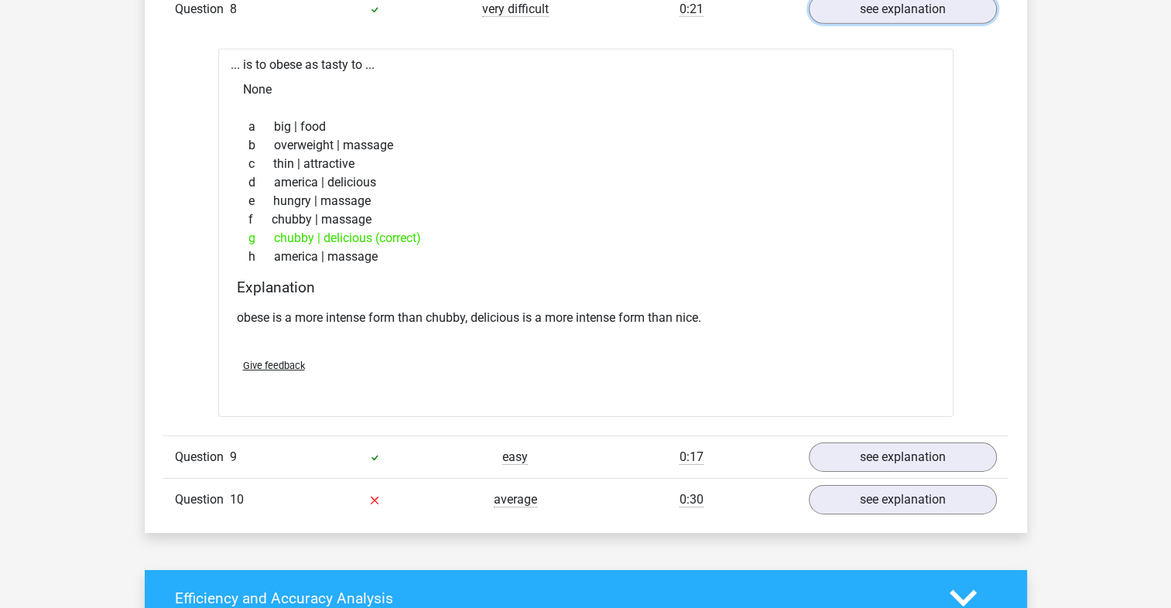
scroll to position [4877, 0]
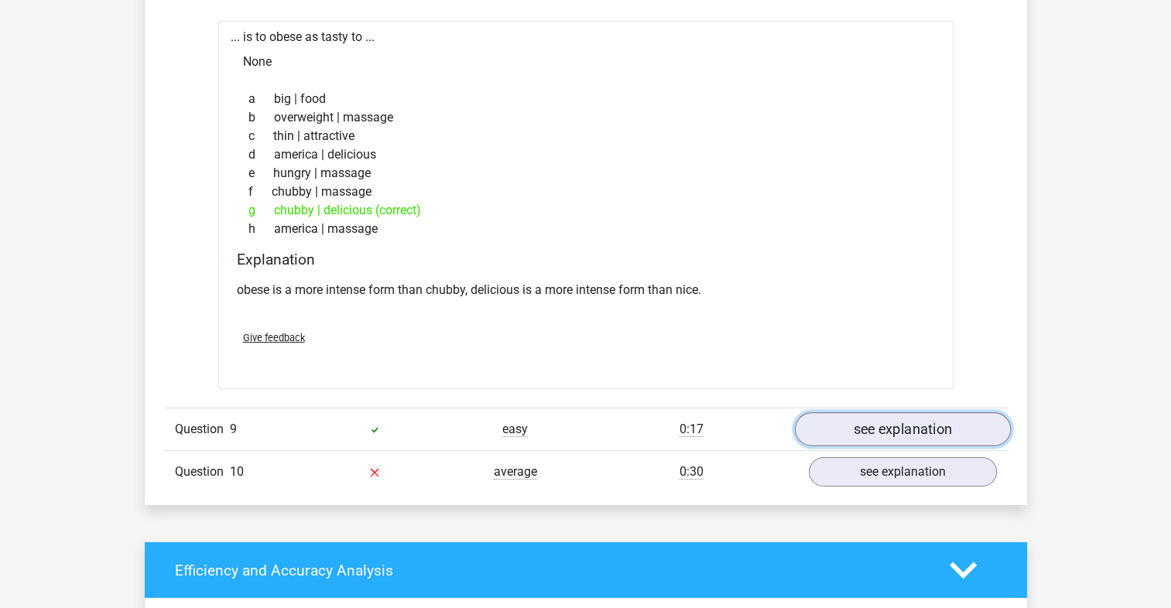
click at [892, 424] on link "see explanation" at bounding box center [902, 430] width 216 height 34
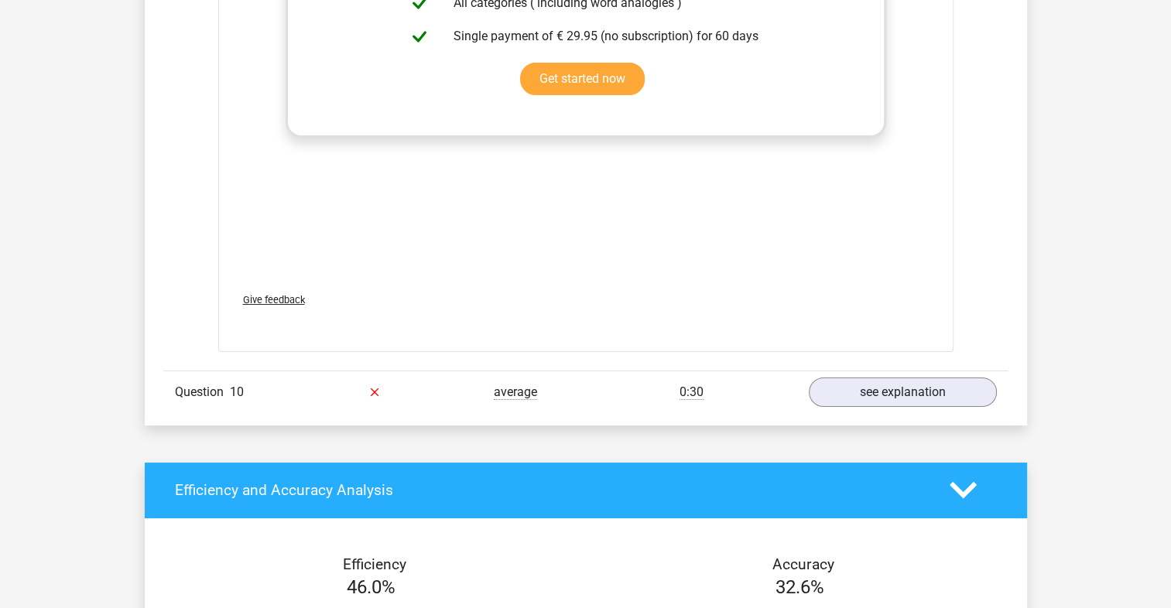
scroll to position [5806, 0]
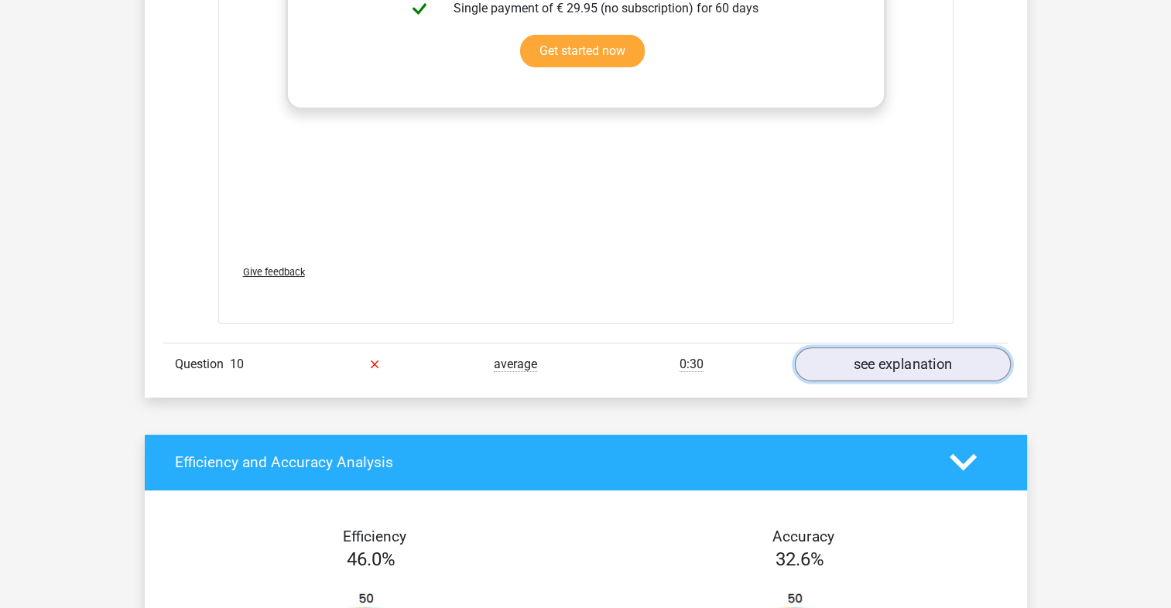
click at [916, 359] on link "see explanation" at bounding box center [902, 365] width 216 height 34
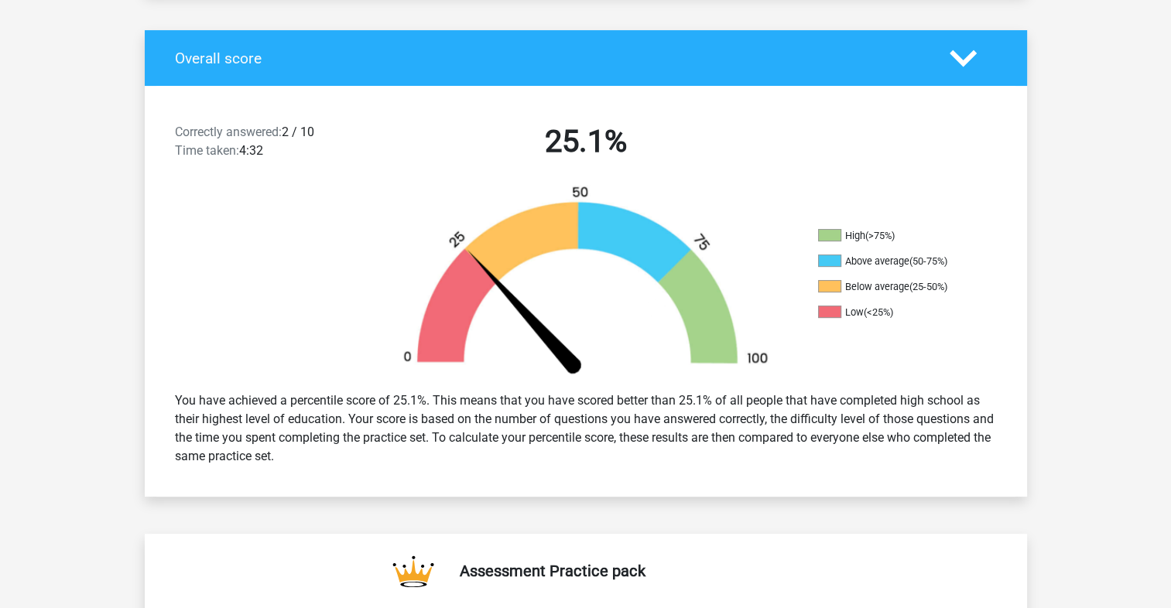
scroll to position [0, 0]
